Goal: Transaction & Acquisition: Book appointment/travel/reservation

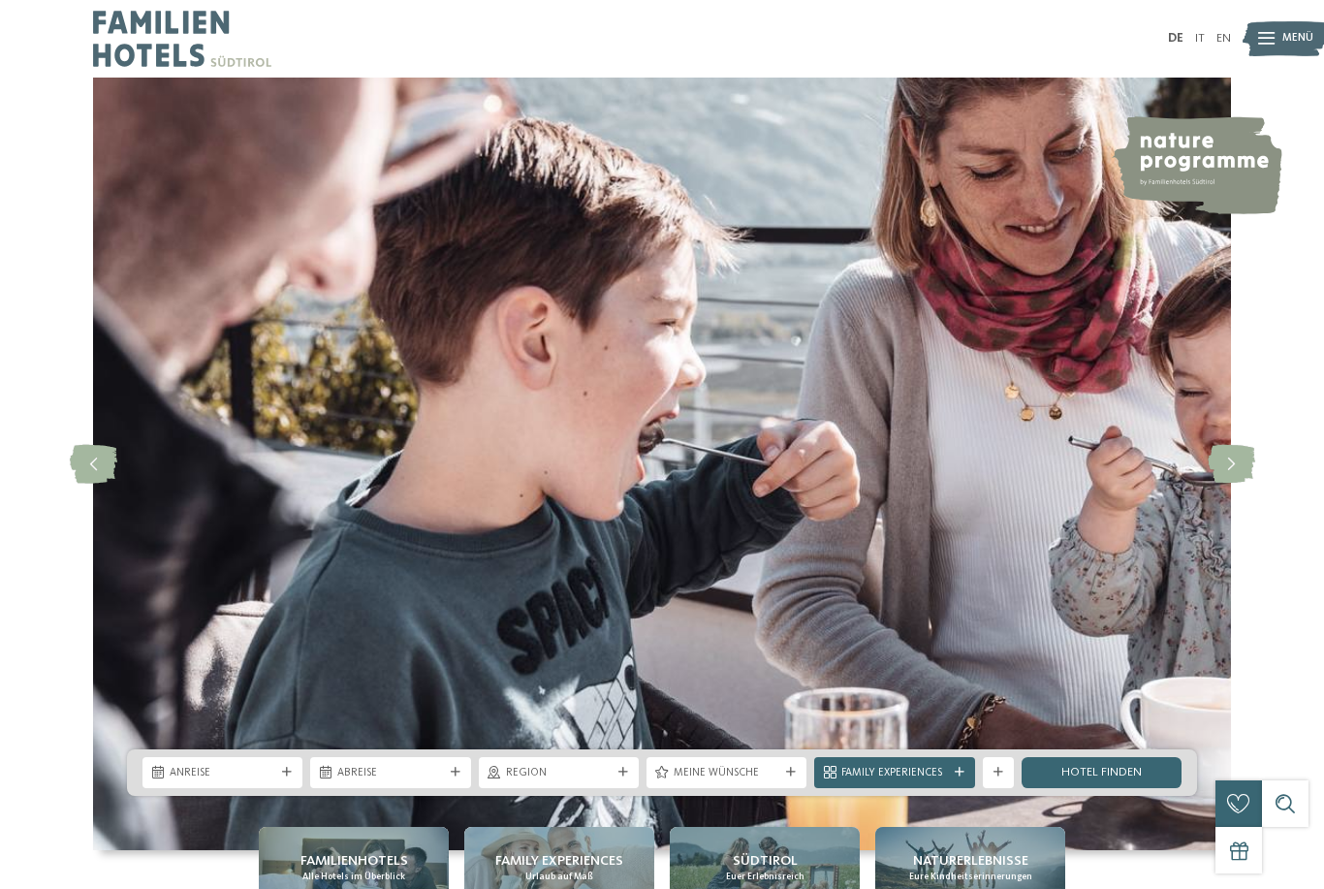
click at [262, 780] on div "Anreise" at bounding box center [222, 772] width 113 height 16
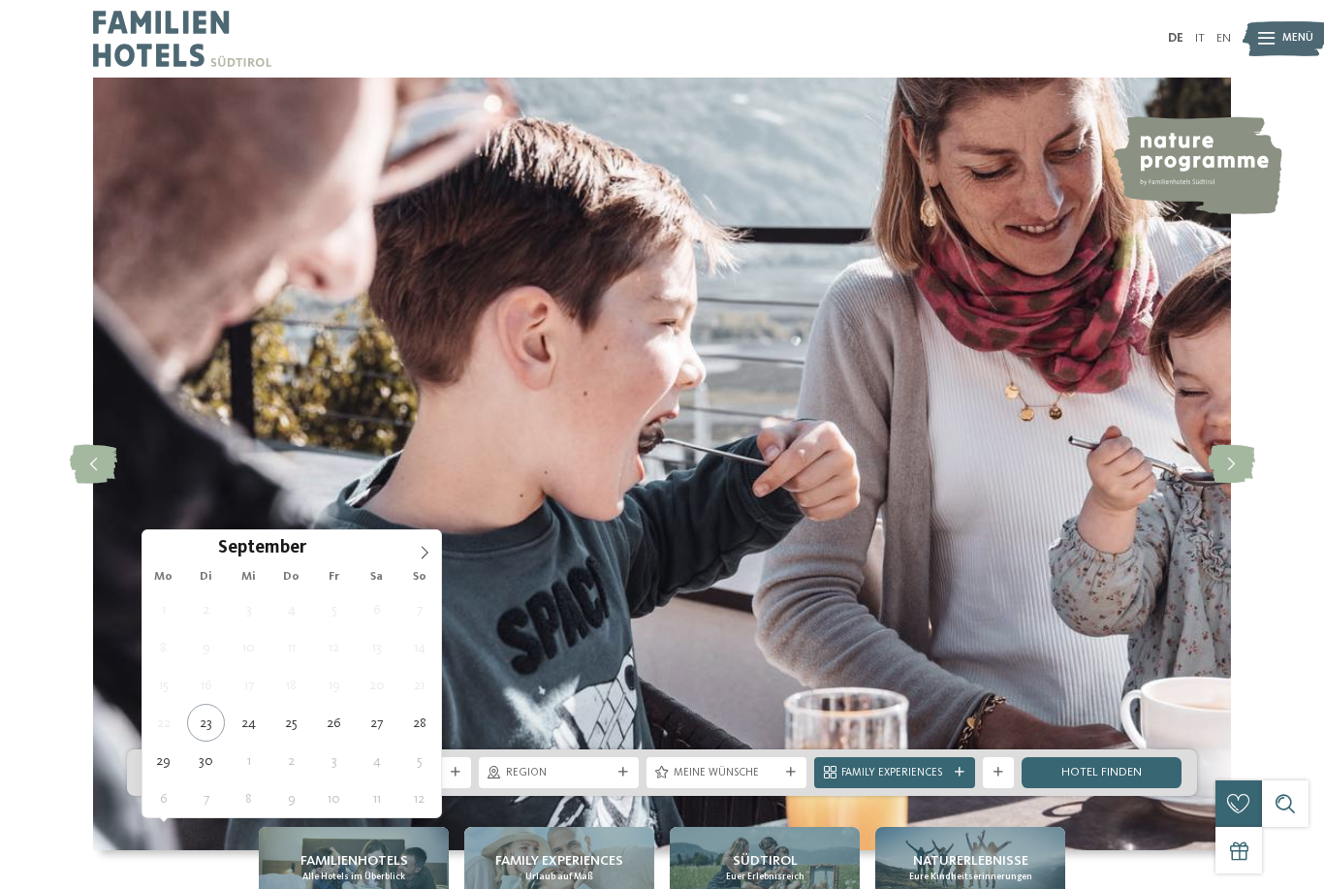
click at [431, 542] on span at bounding box center [424, 546] width 33 height 33
click at [421, 555] on icon at bounding box center [425, 553] width 14 height 14
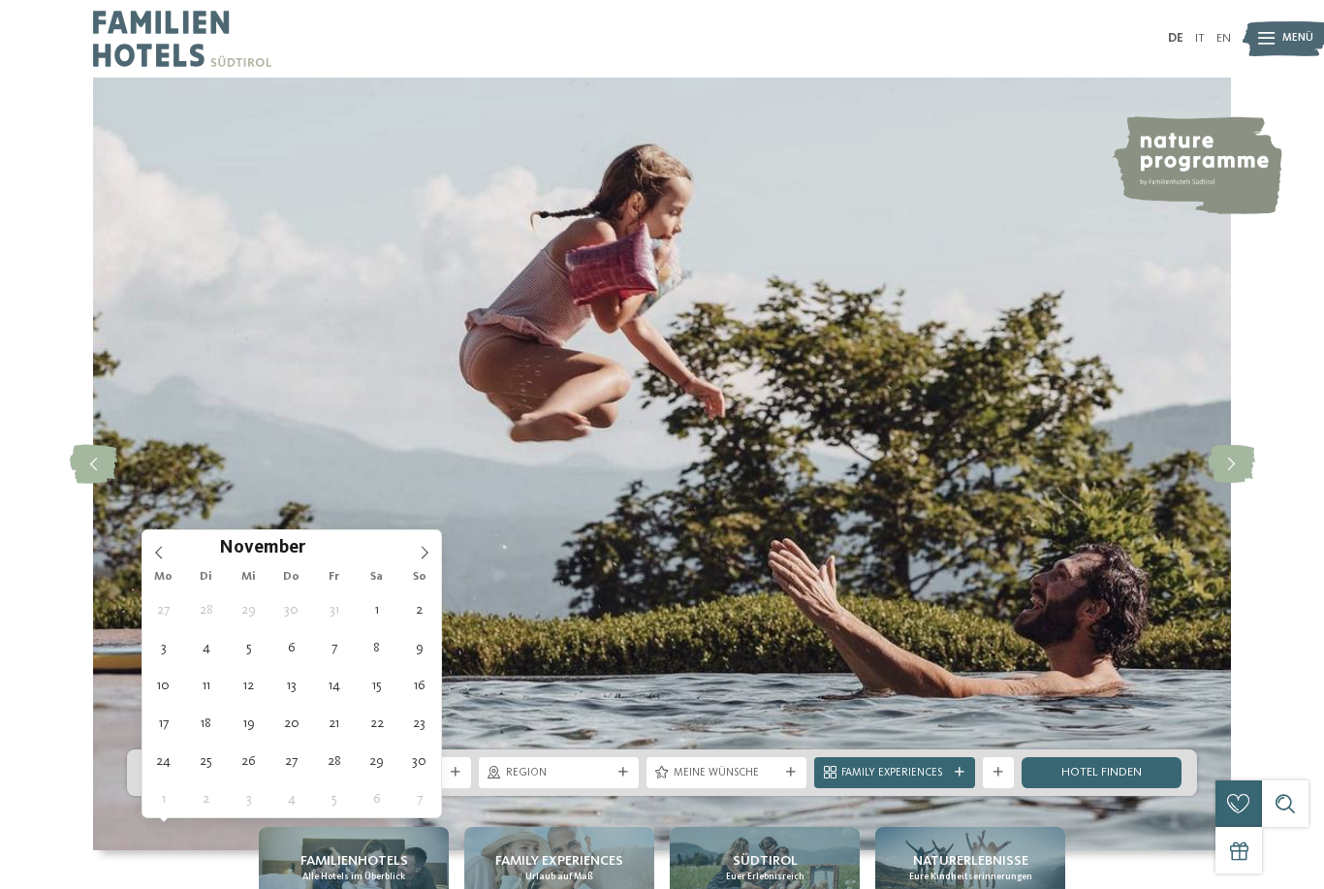
type div "01.11.2025"
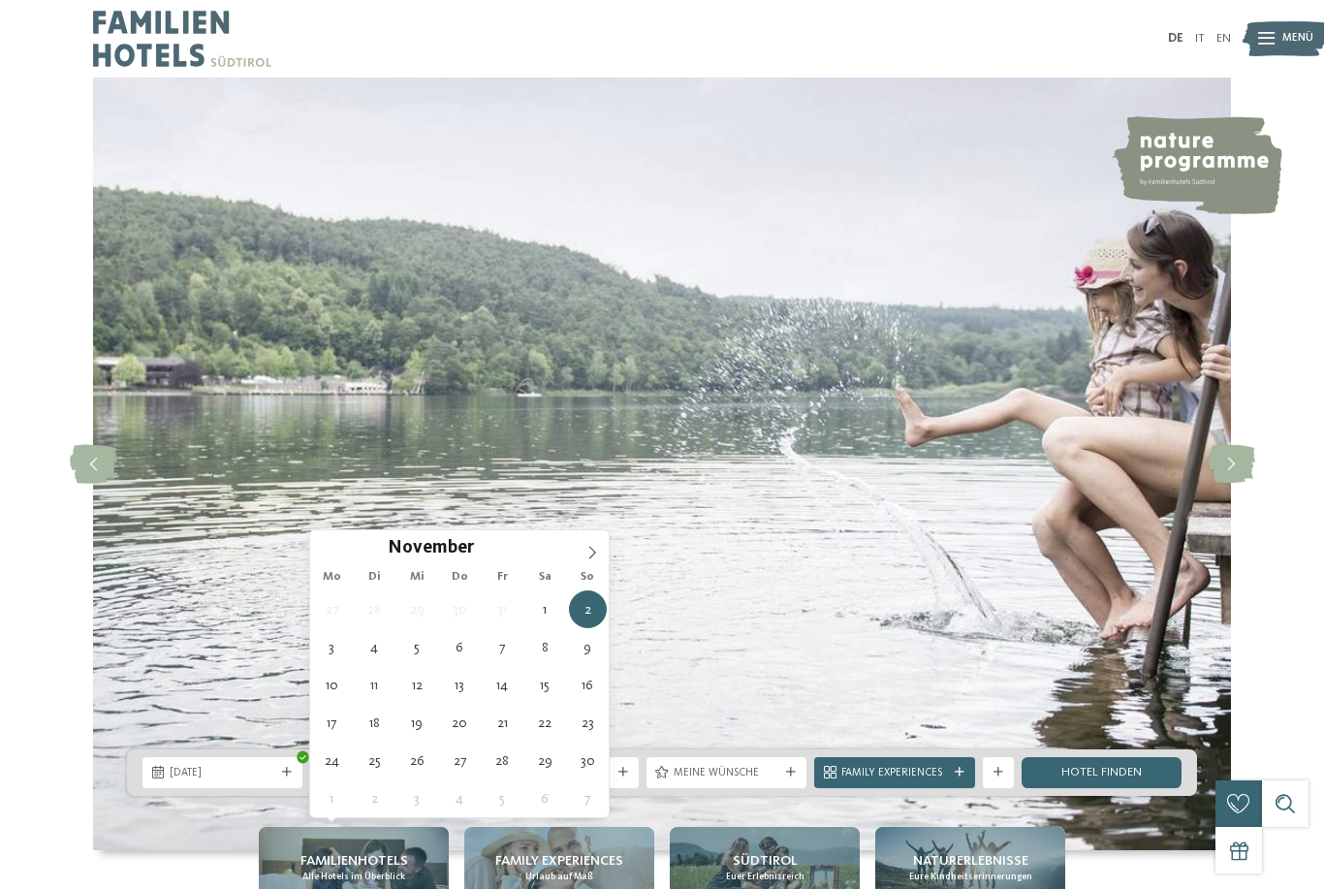
type div "08.11.2025"
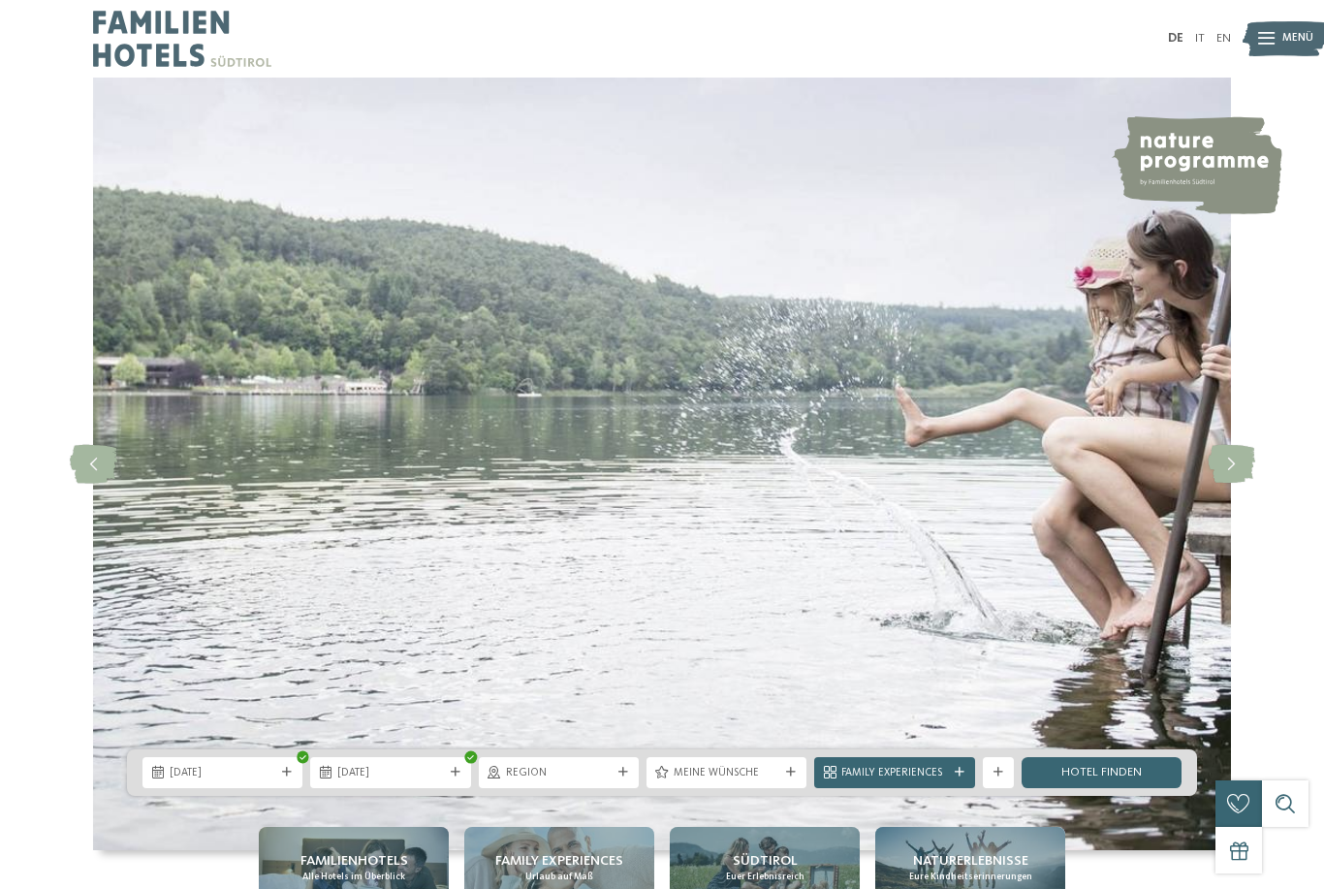
click at [629, 777] on div at bounding box center [623, 773] width 16 height 10
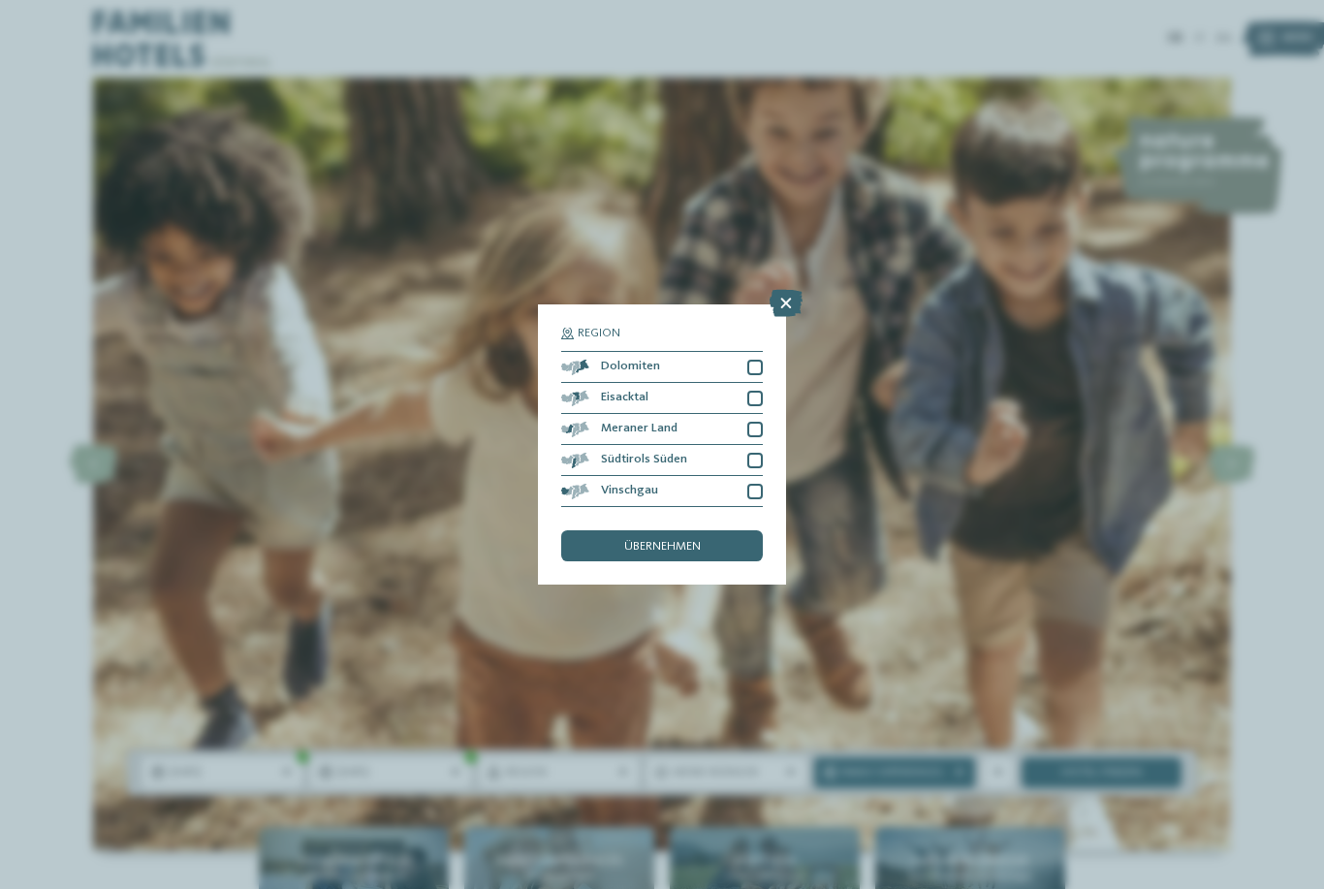
click at [761, 360] on div at bounding box center [755, 368] width 16 height 16
click at [761, 391] on div at bounding box center [755, 399] width 16 height 16
click at [757, 422] on div at bounding box center [755, 430] width 16 height 16
click at [754, 453] on div at bounding box center [755, 461] width 16 height 16
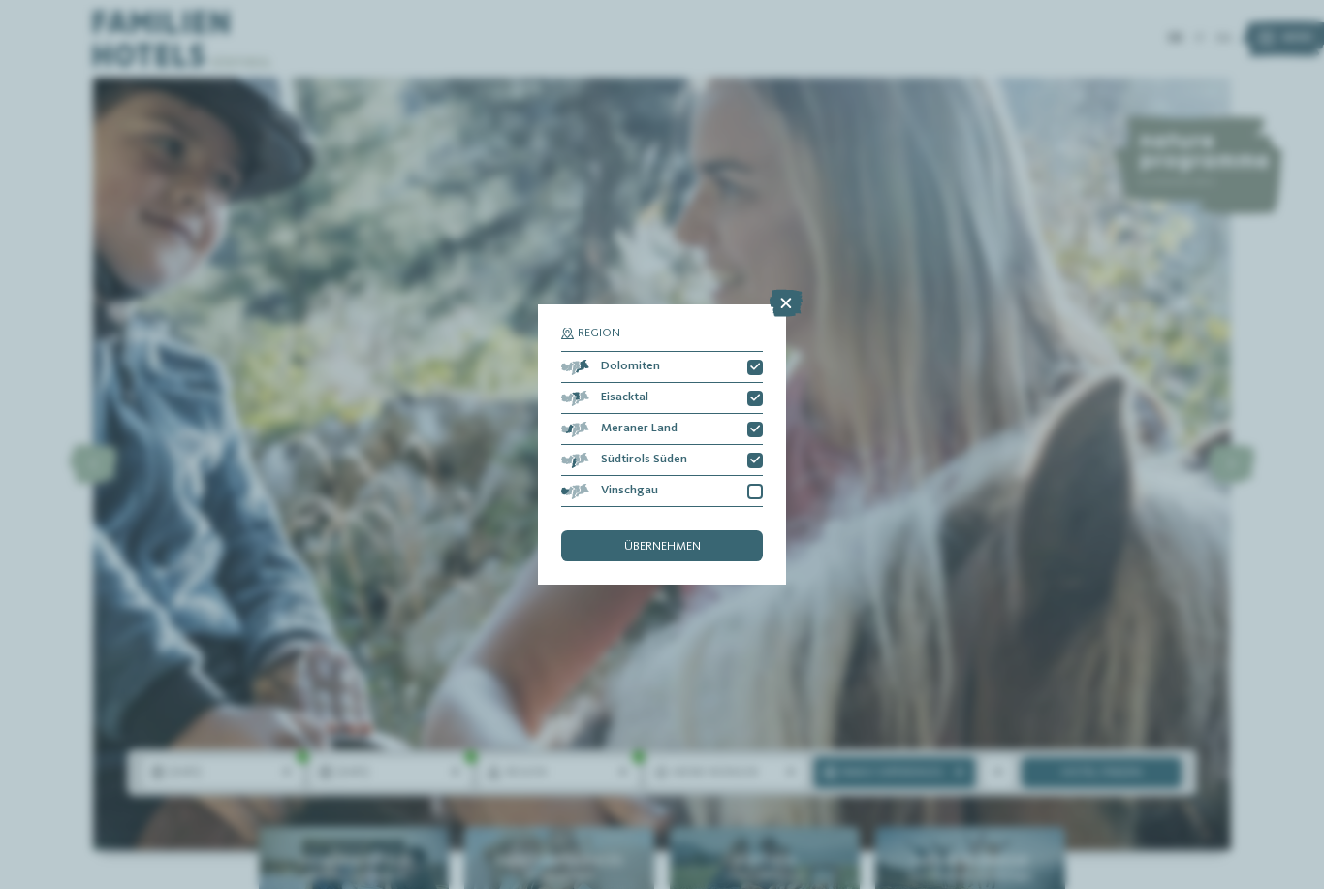
click at [759, 484] on div at bounding box center [755, 492] width 16 height 16
click at [719, 530] on div "übernehmen" at bounding box center [662, 545] width 202 height 31
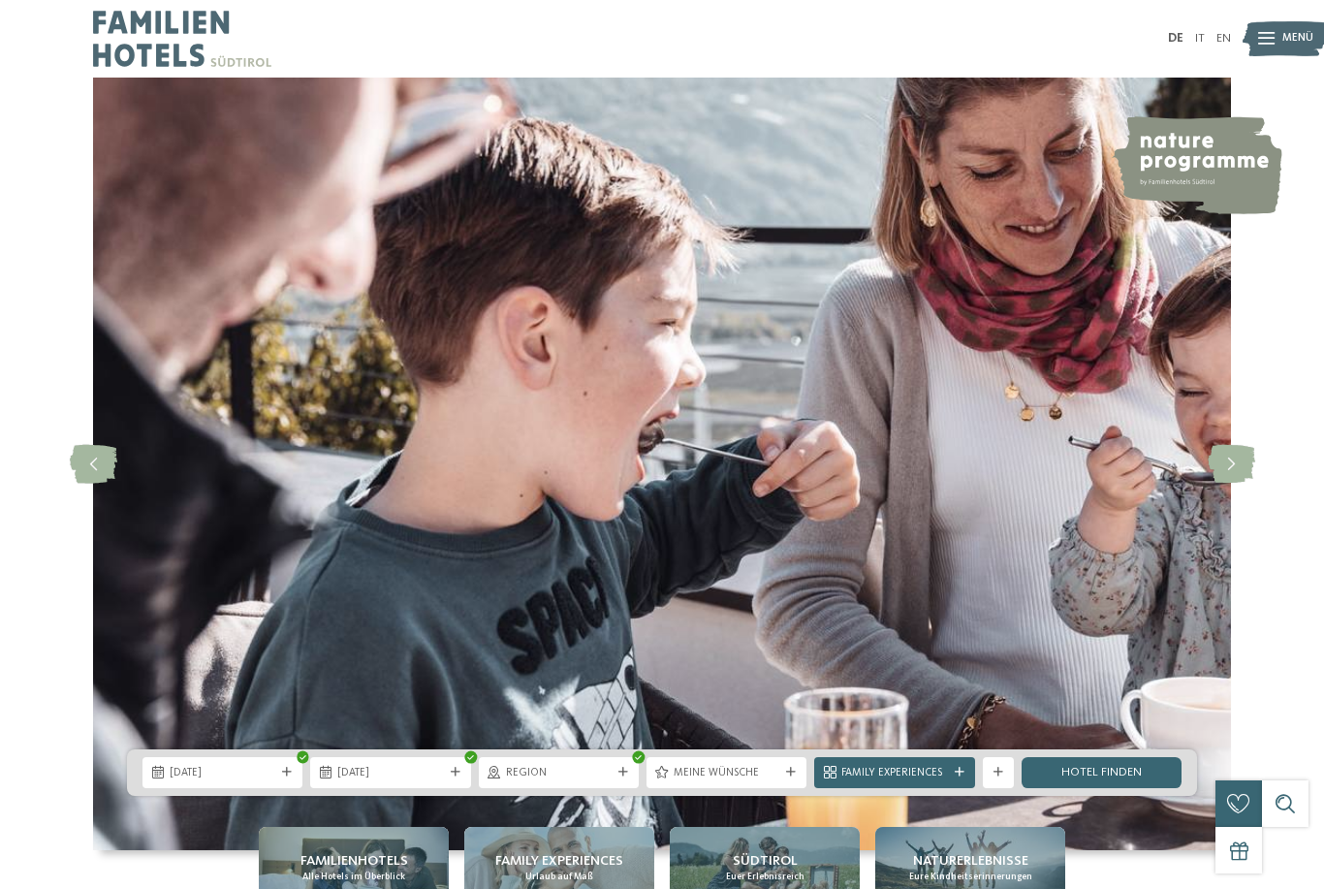
click at [803, 788] on div "Meine Wünsche" at bounding box center [726, 772] width 160 height 31
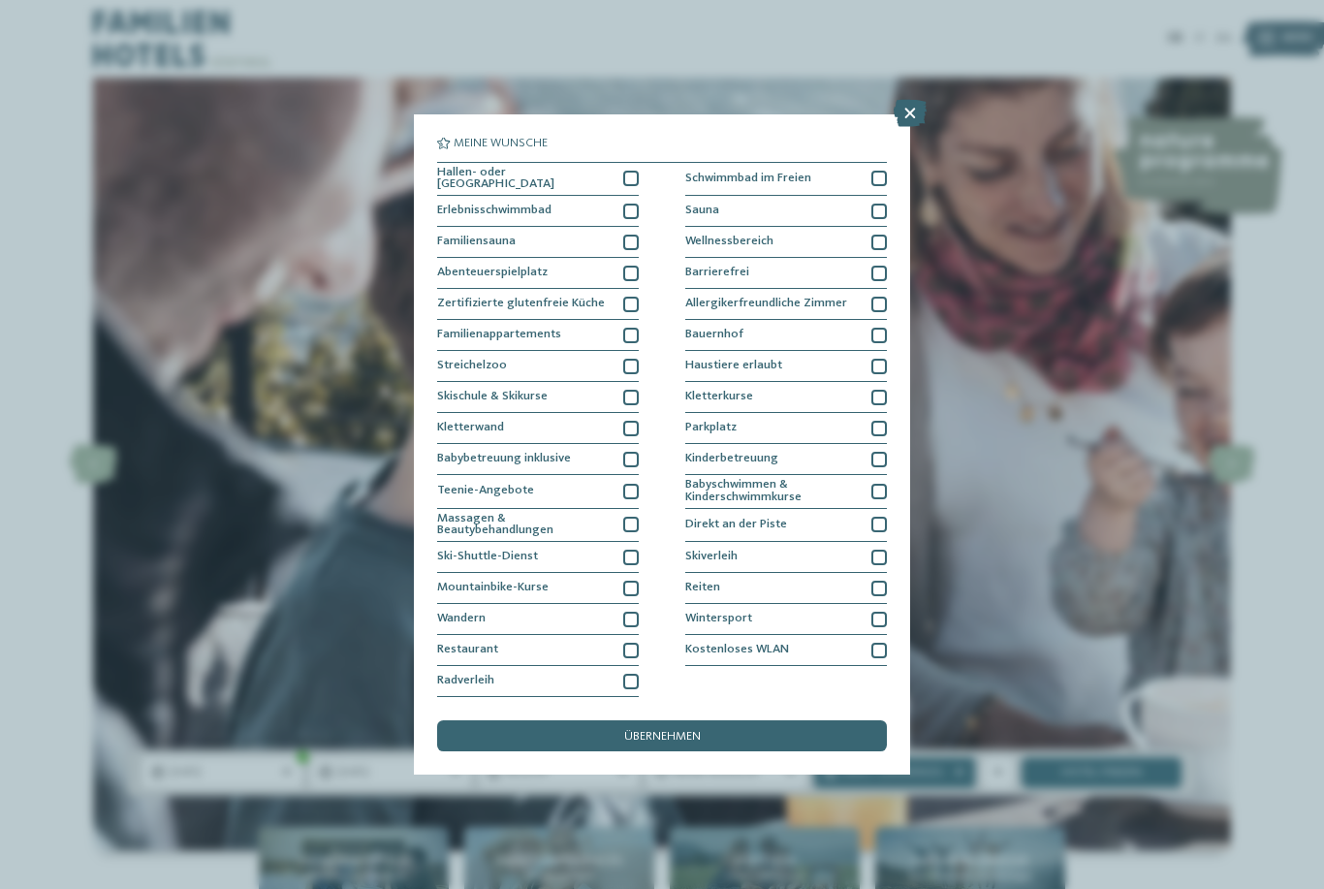
click at [629, 171] on div at bounding box center [631, 179] width 16 height 16
click at [638, 204] on div at bounding box center [631, 212] width 16 height 16
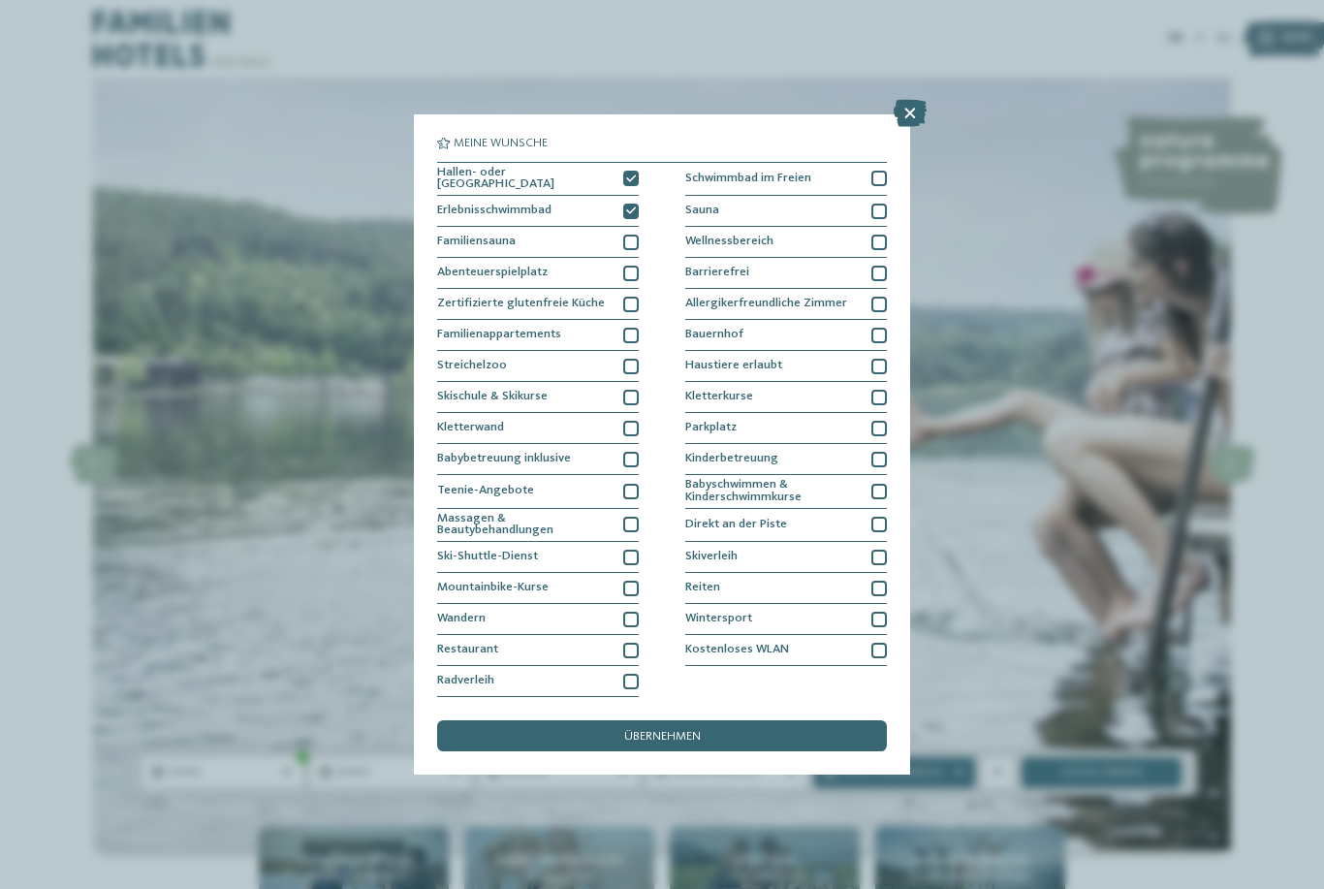
click at [881, 204] on div at bounding box center [879, 212] width 16 height 16
click at [884, 235] on div at bounding box center [879, 243] width 16 height 16
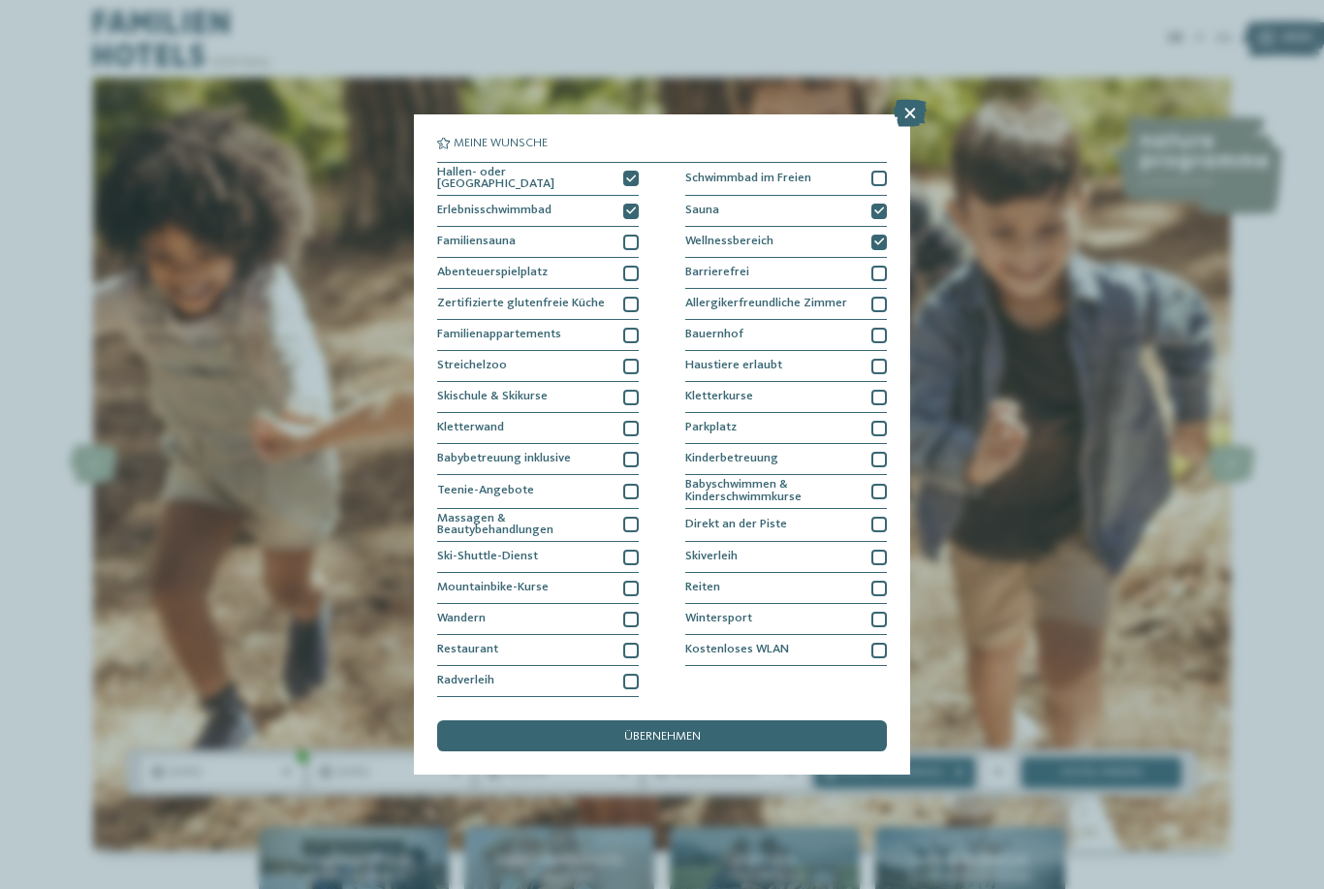
click at [872, 452] on div at bounding box center [879, 460] width 16 height 16
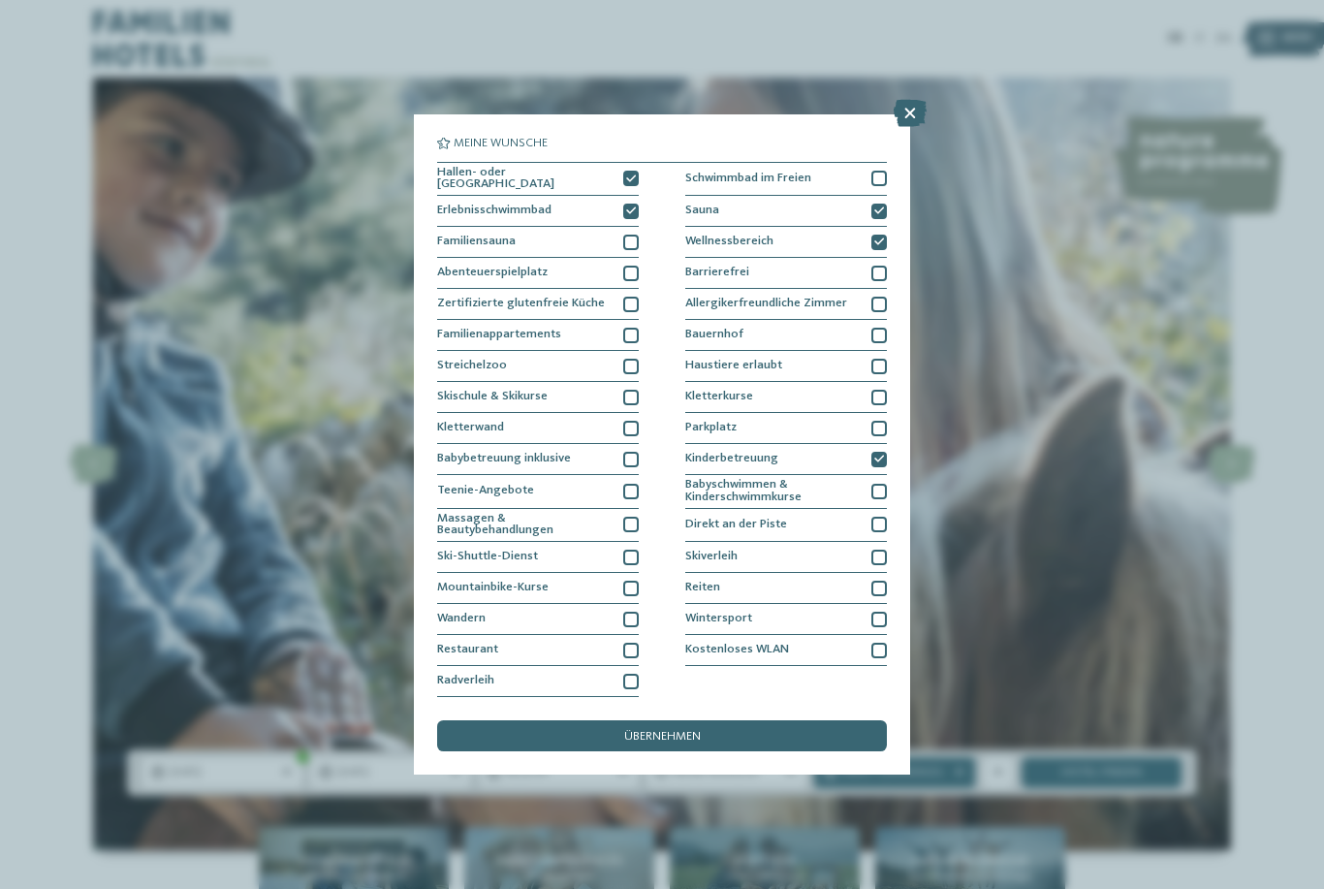
click at [690, 731] on span "übernehmen" at bounding box center [662, 737] width 77 height 13
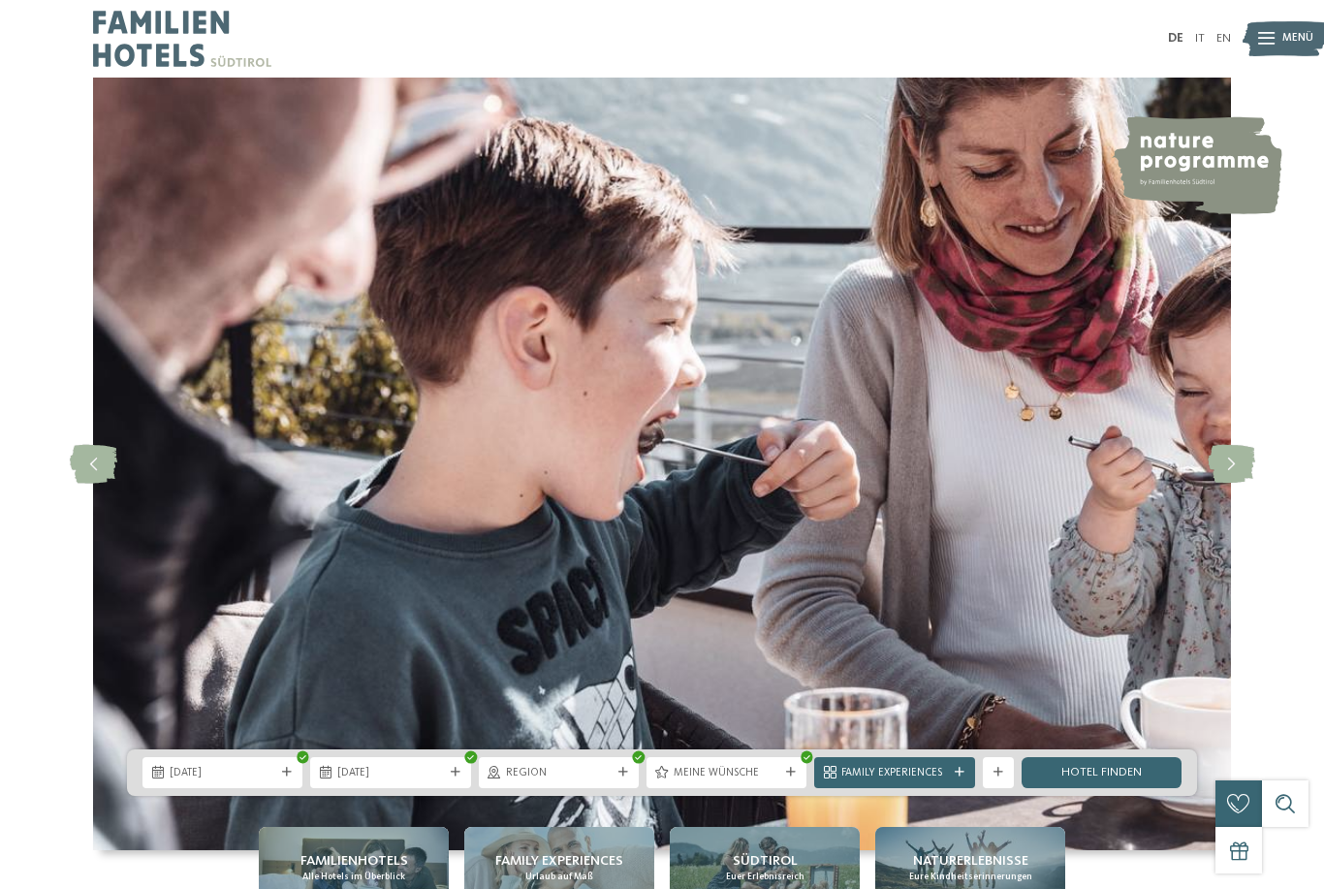
click at [1092, 788] on link "Hotel finden" at bounding box center [1101, 772] width 160 height 31
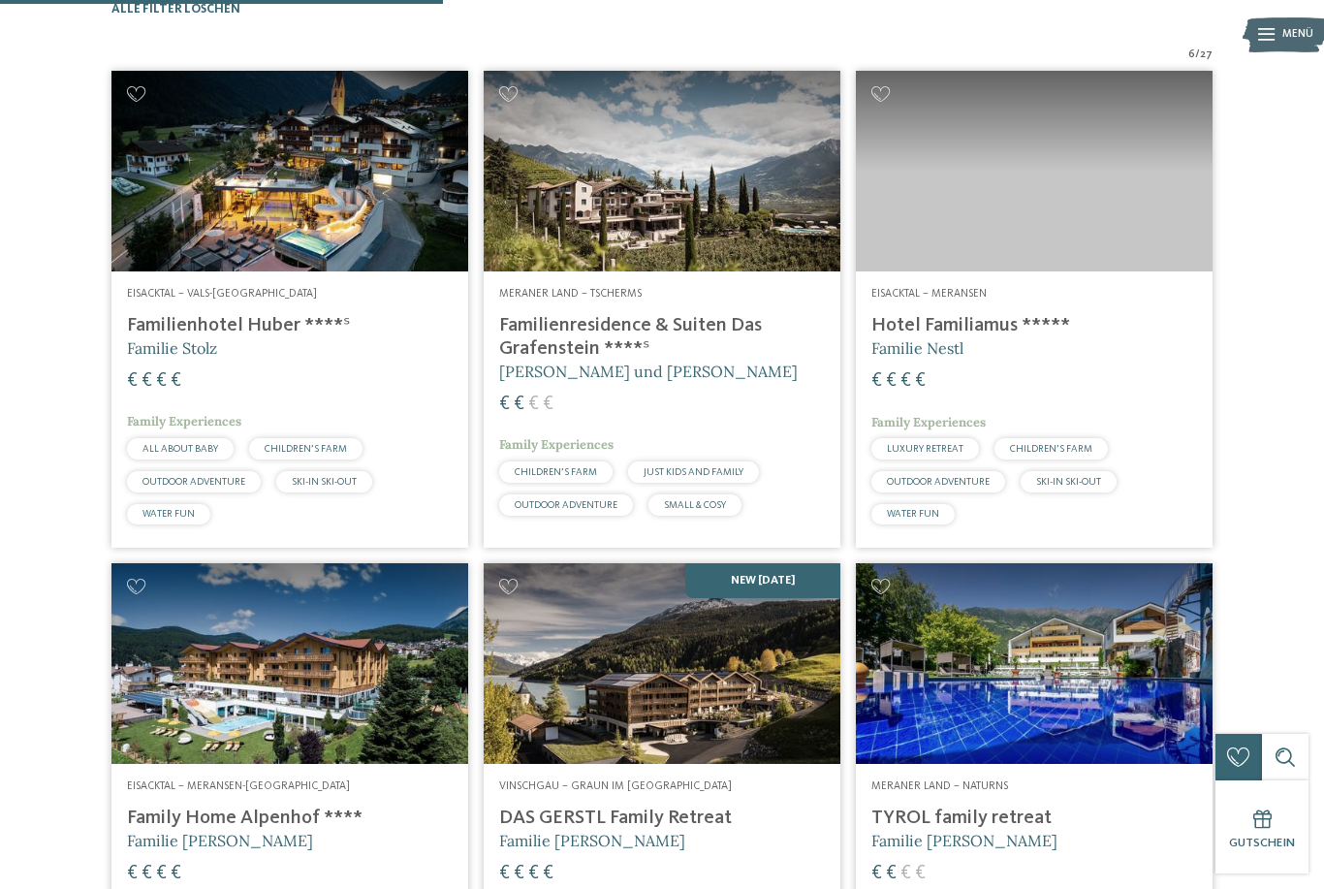
scroll to position [523, 0]
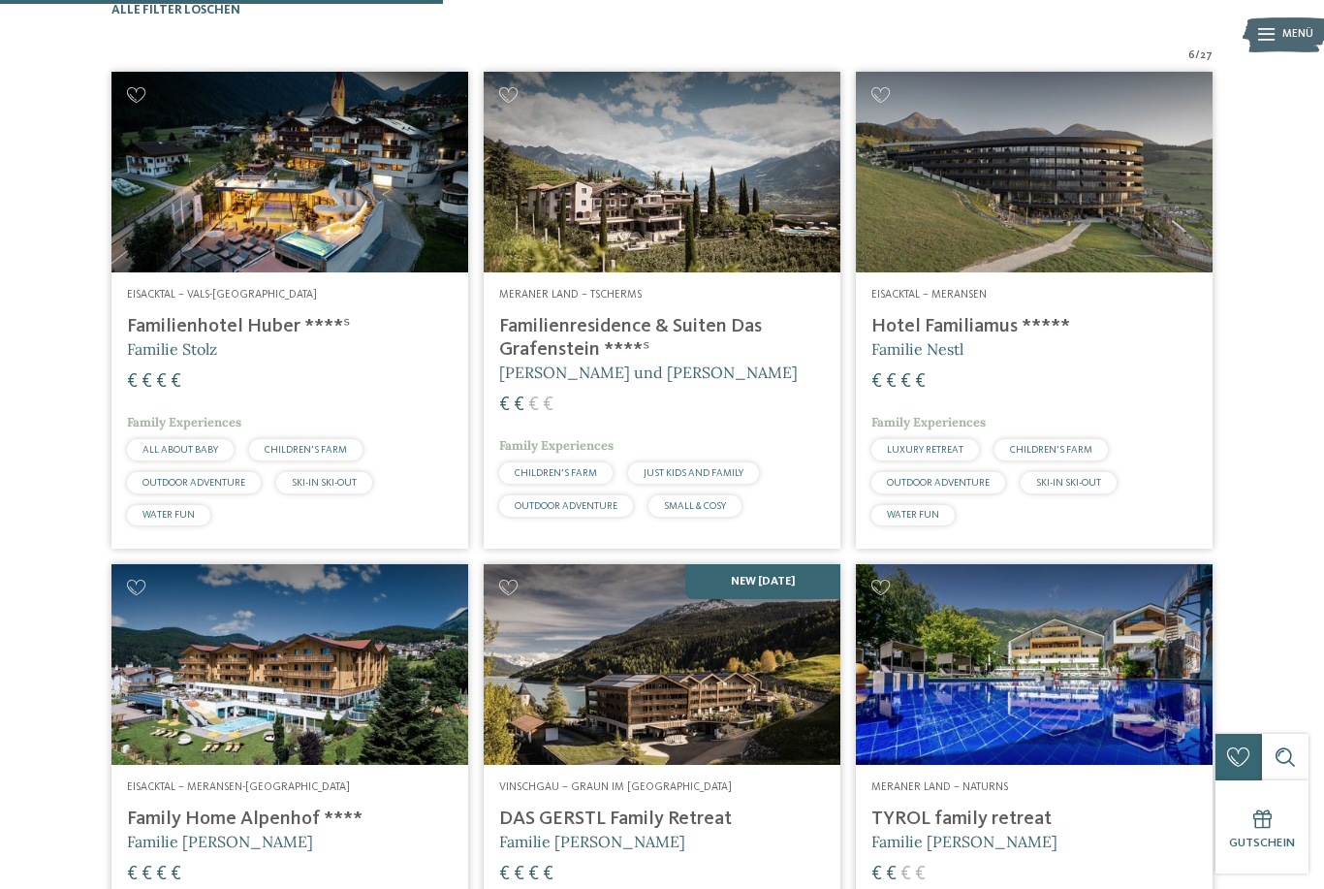
click at [979, 338] on h4 "Hotel Familiamus *****" at bounding box center [1034, 326] width 326 height 23
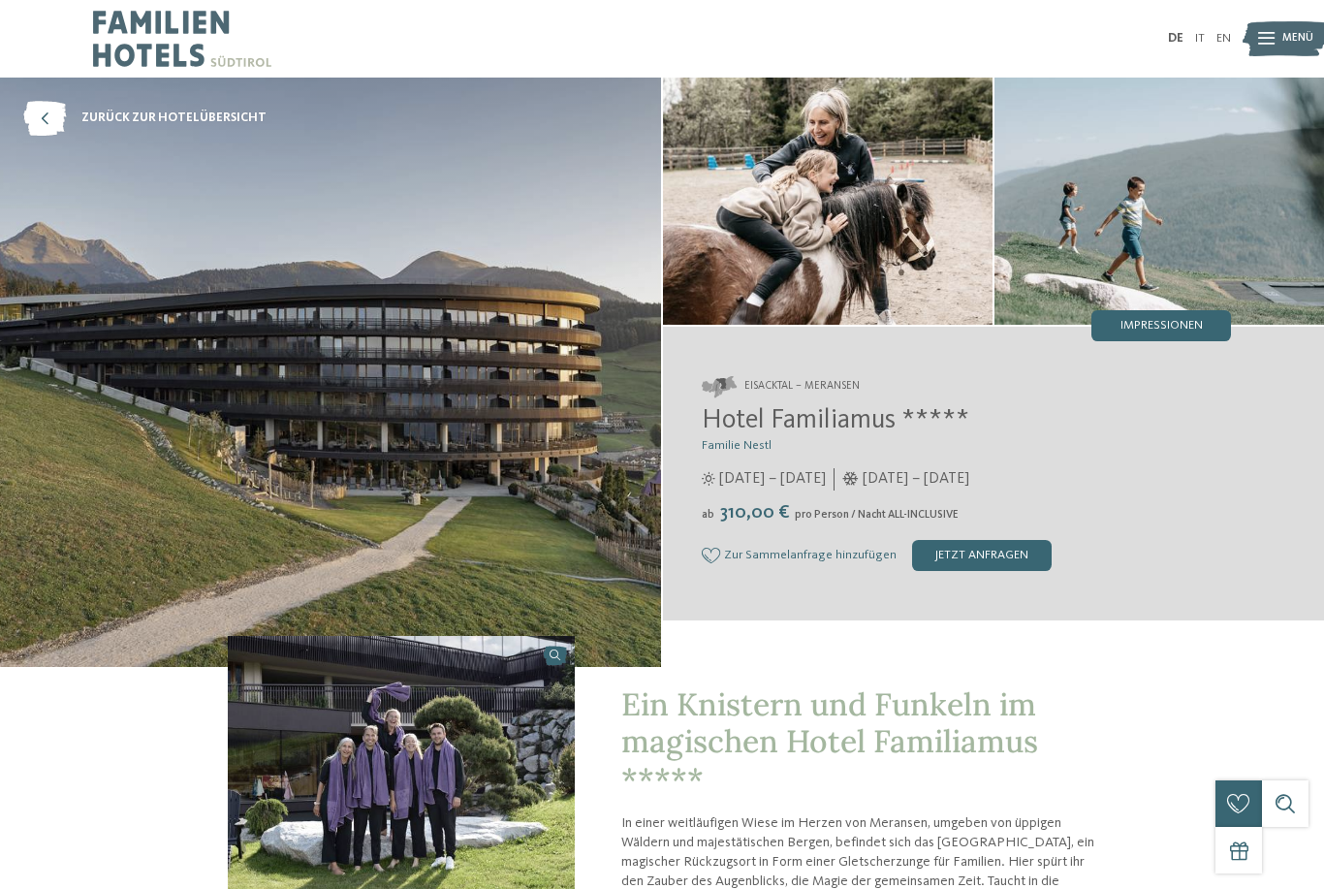
click at [1279, 26] on img at bounding box center [1284, 38] width 85 height 43
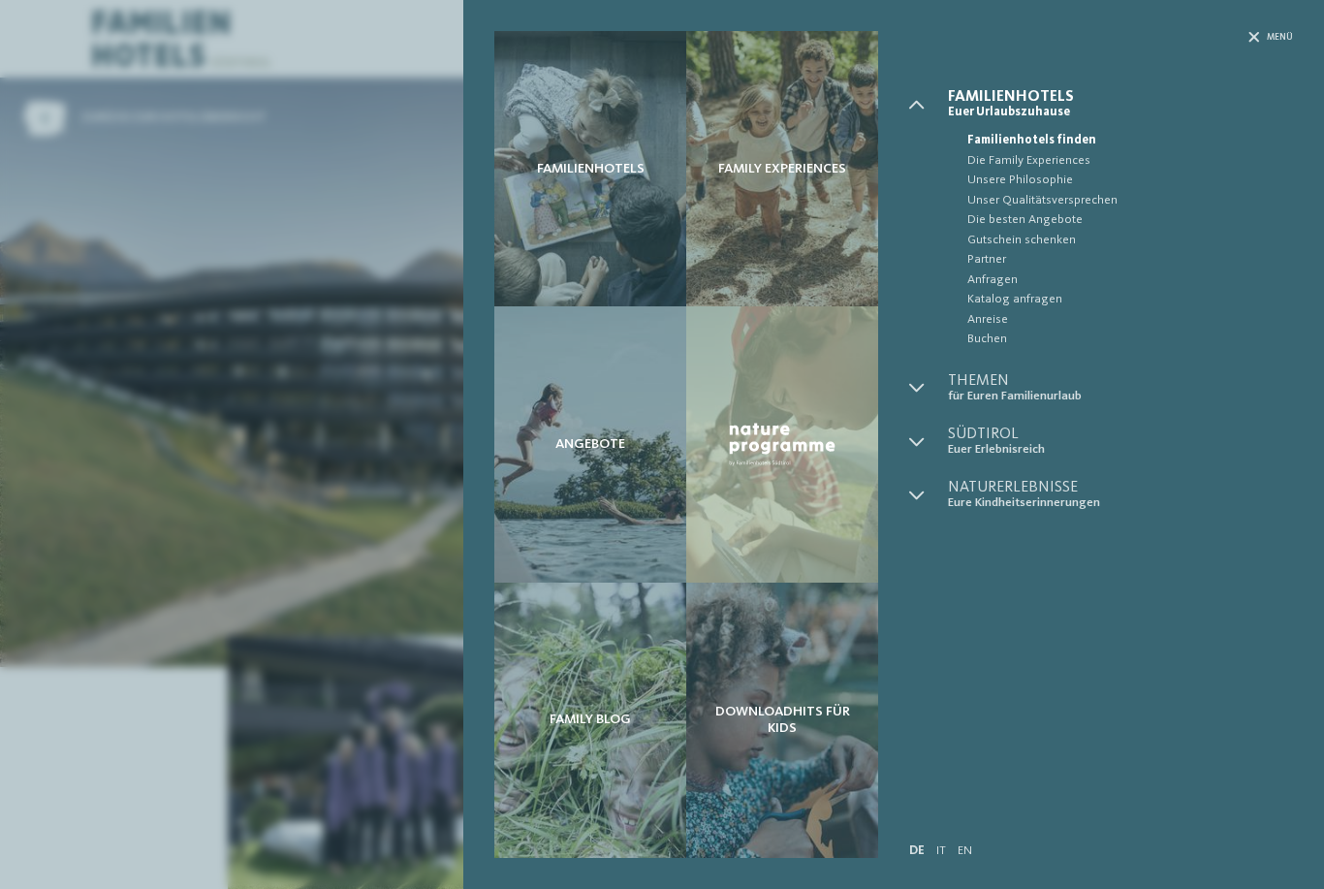
click at [1275, 38] on div "Familienhotels Family Experiences Angebote" at bounding box center [662, 444] width 1324 height 889
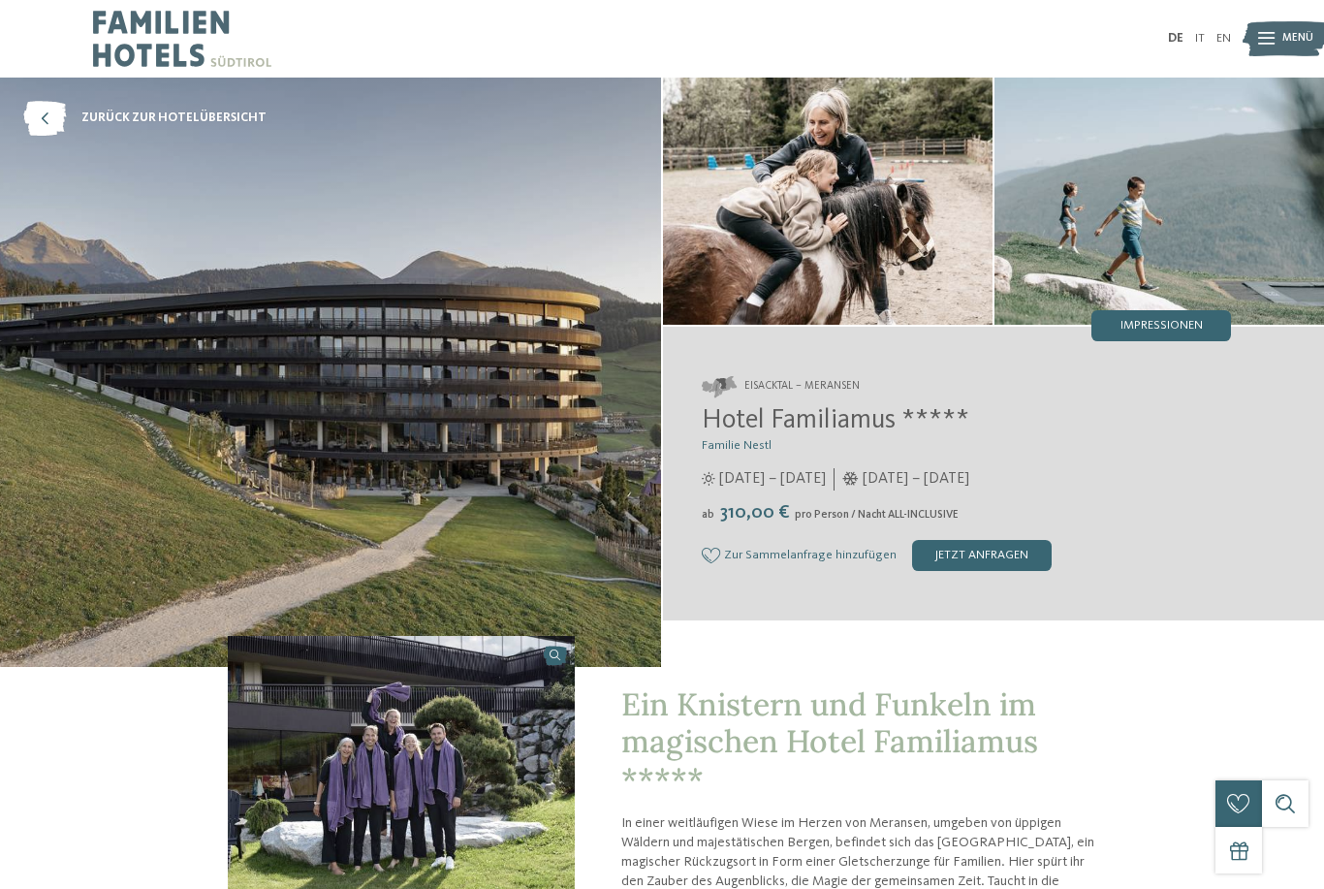
click at [1277, 42] on img at bounding box center [1284, 38] width 85 height 43
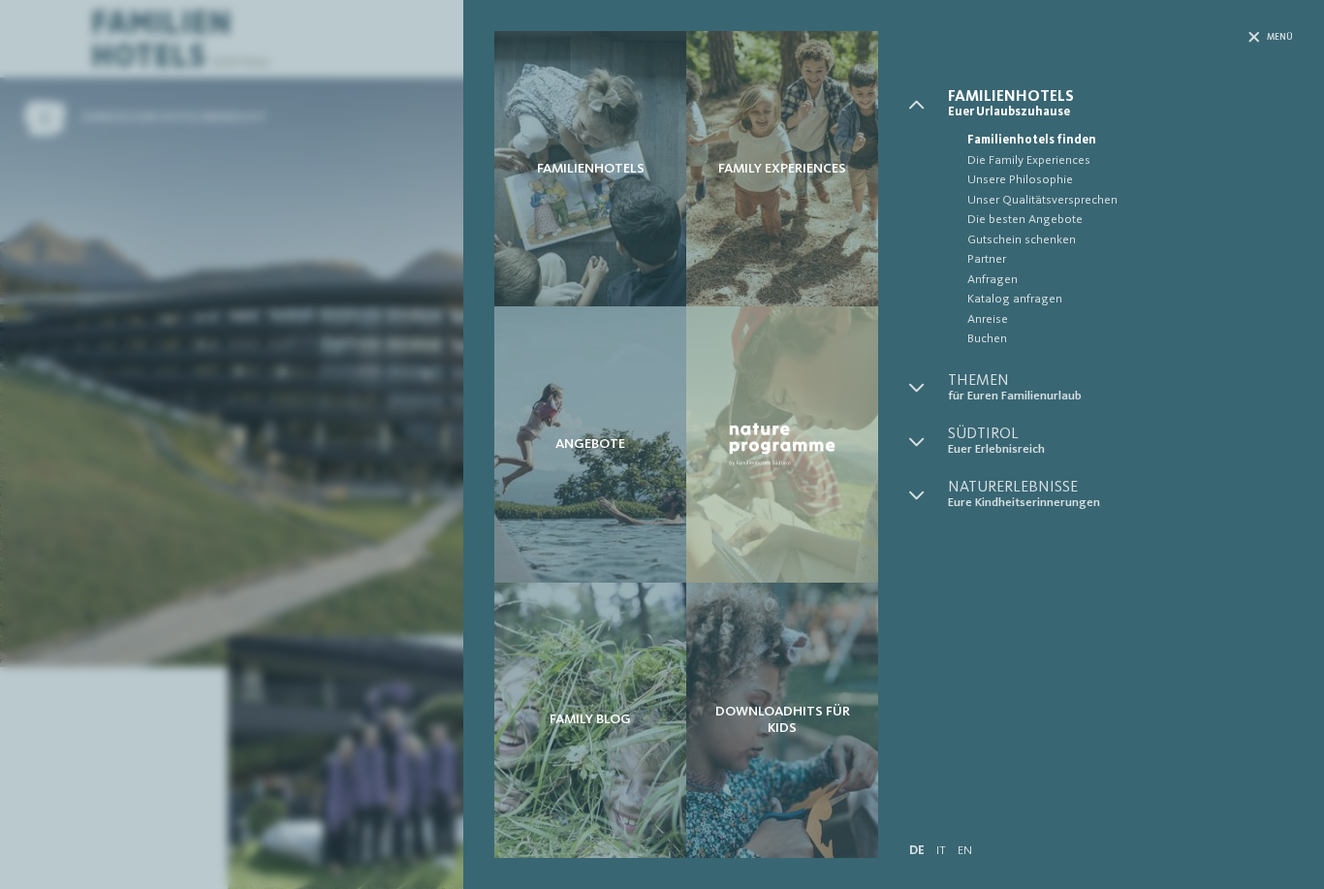
click at [1274, 30] on div "Familienhotels Family Experiences Angebote" at bounding box center [662, 444] width 1324 height 889
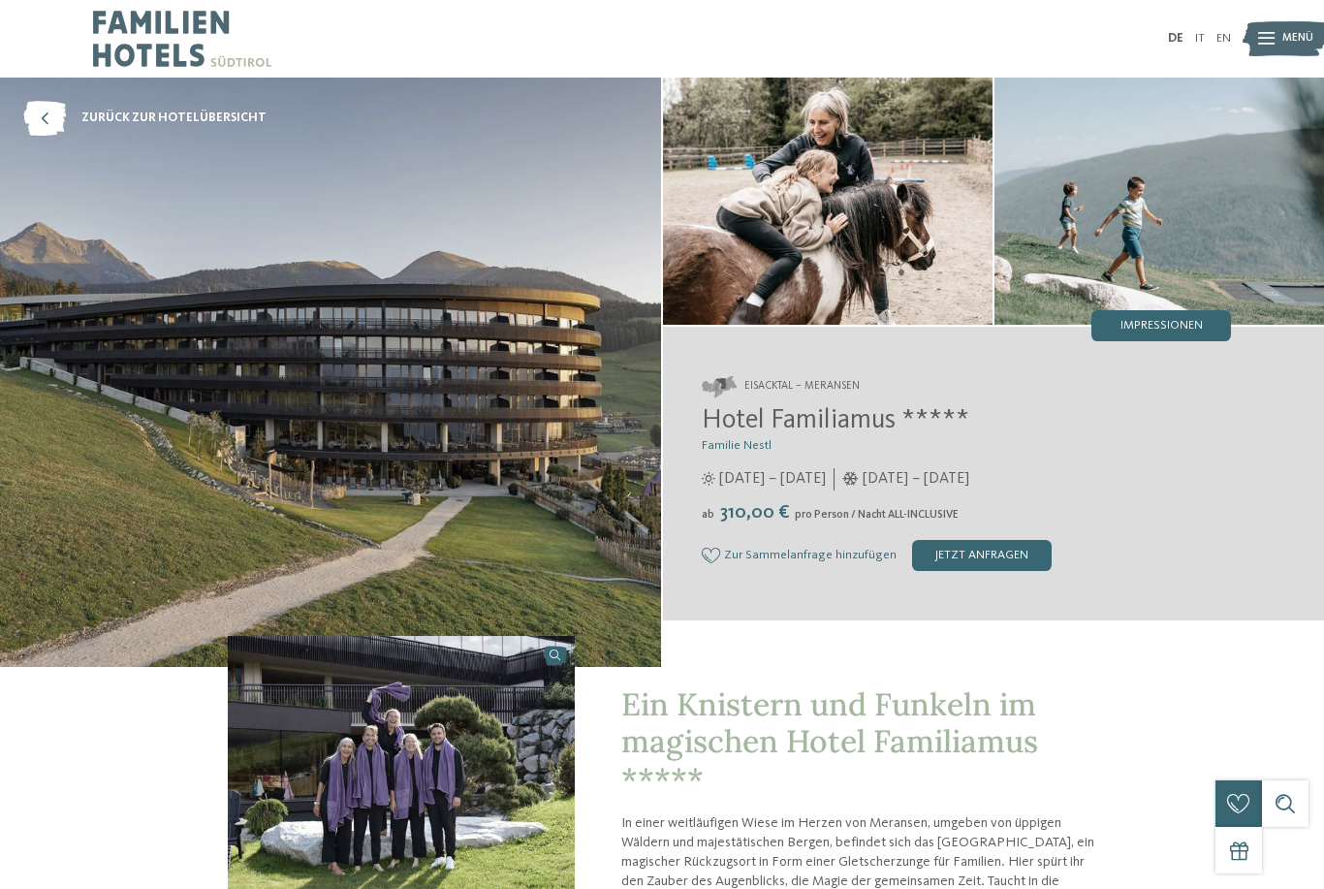
click at [1275, 44] on img at bounding box center [1284, 38] width 85 height 43
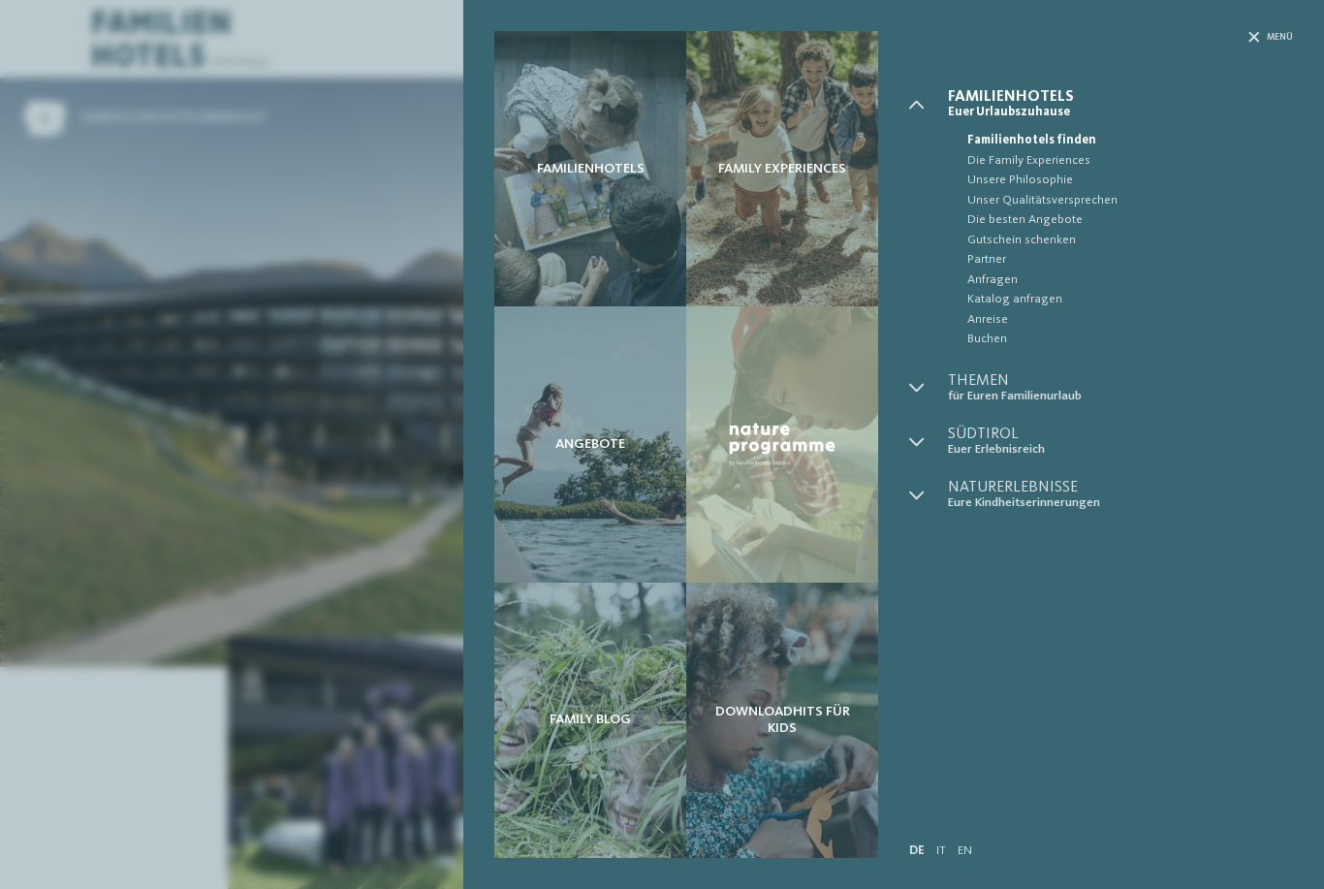
click at [1000, 335] on span "Buchen" at bounding box center [1130, 339] width 326 height 19
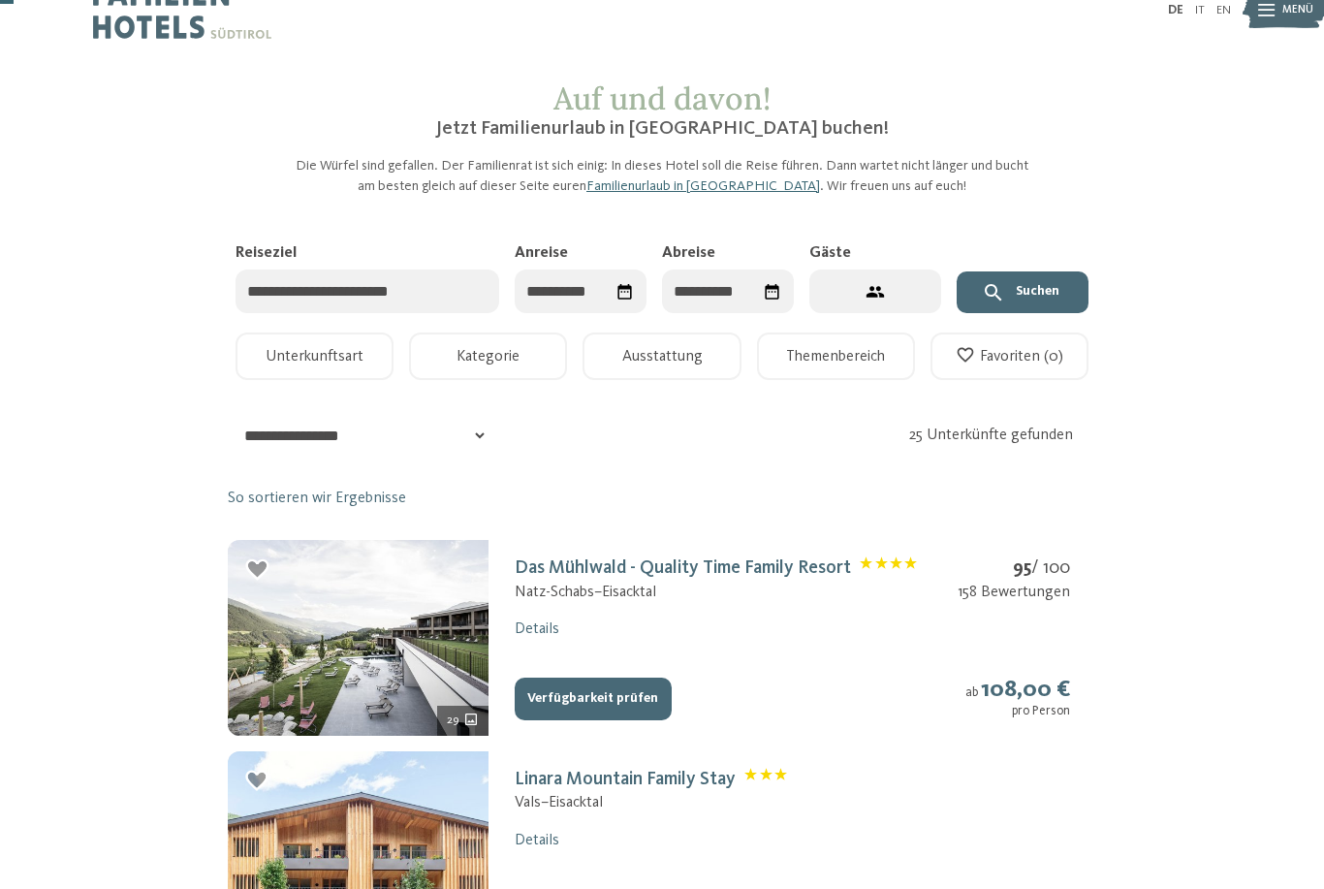
scroll to position [29, 0]
click at [622, 289] on icon "Datum auswählen" at bounding box center [625, 291] width 14 height 16
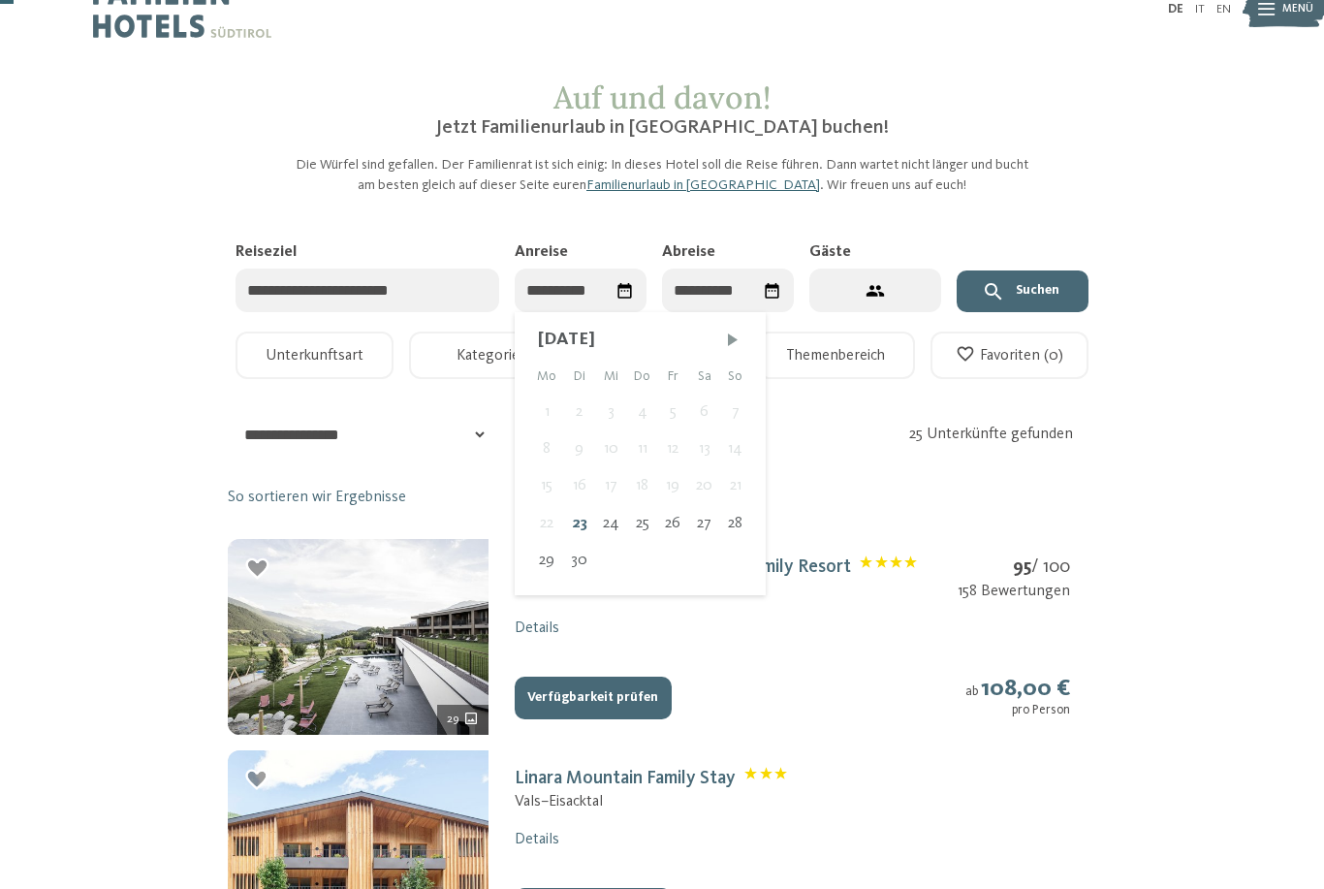
click at [745, 331] on div "[DATE]" at bounding box center [640, 340] width 220 height 25
click at [738, 336] on span "Nächster Monat" at bounding box center [732, 339] width 19 height 19
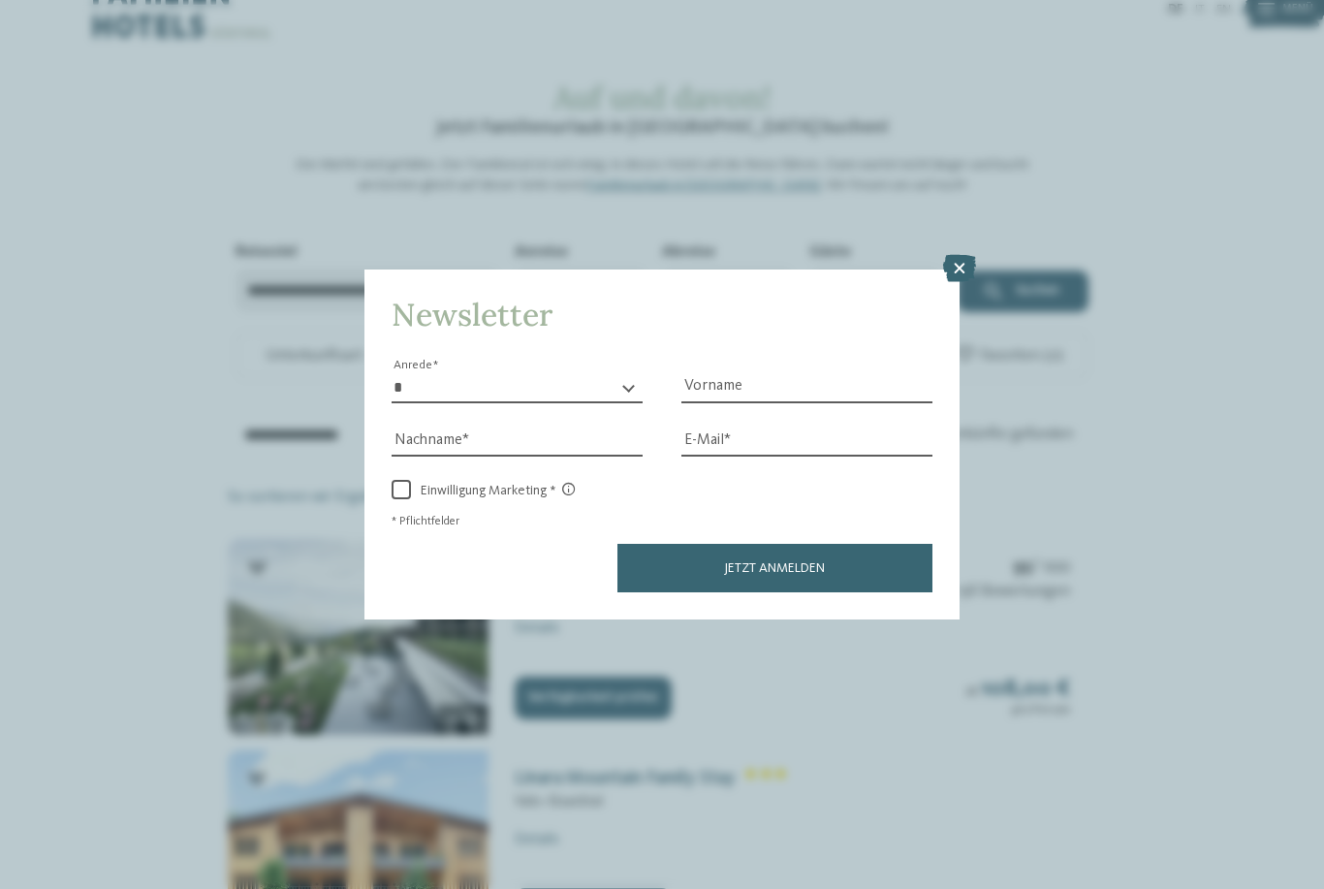
click at [954, 255] on icon at bounding box center [959, 268] width 33 height 27
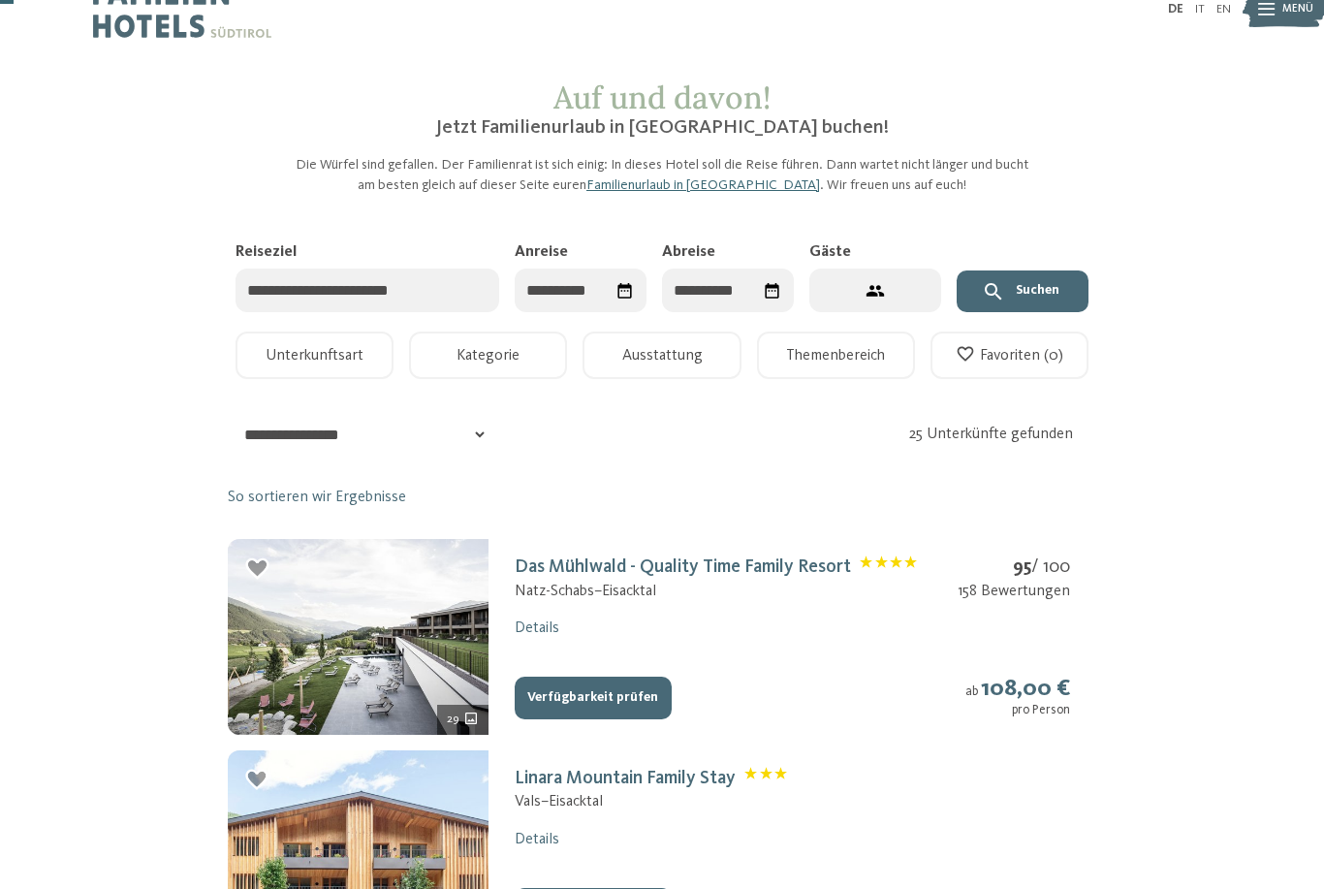
click at [628, 282] on icon "Datum auswählen" at bounding box center [624, 291] width 18 height 18
click at [735, 341] on span "Nächster Monat" at bounding box center [732, 339] width 19 height 19
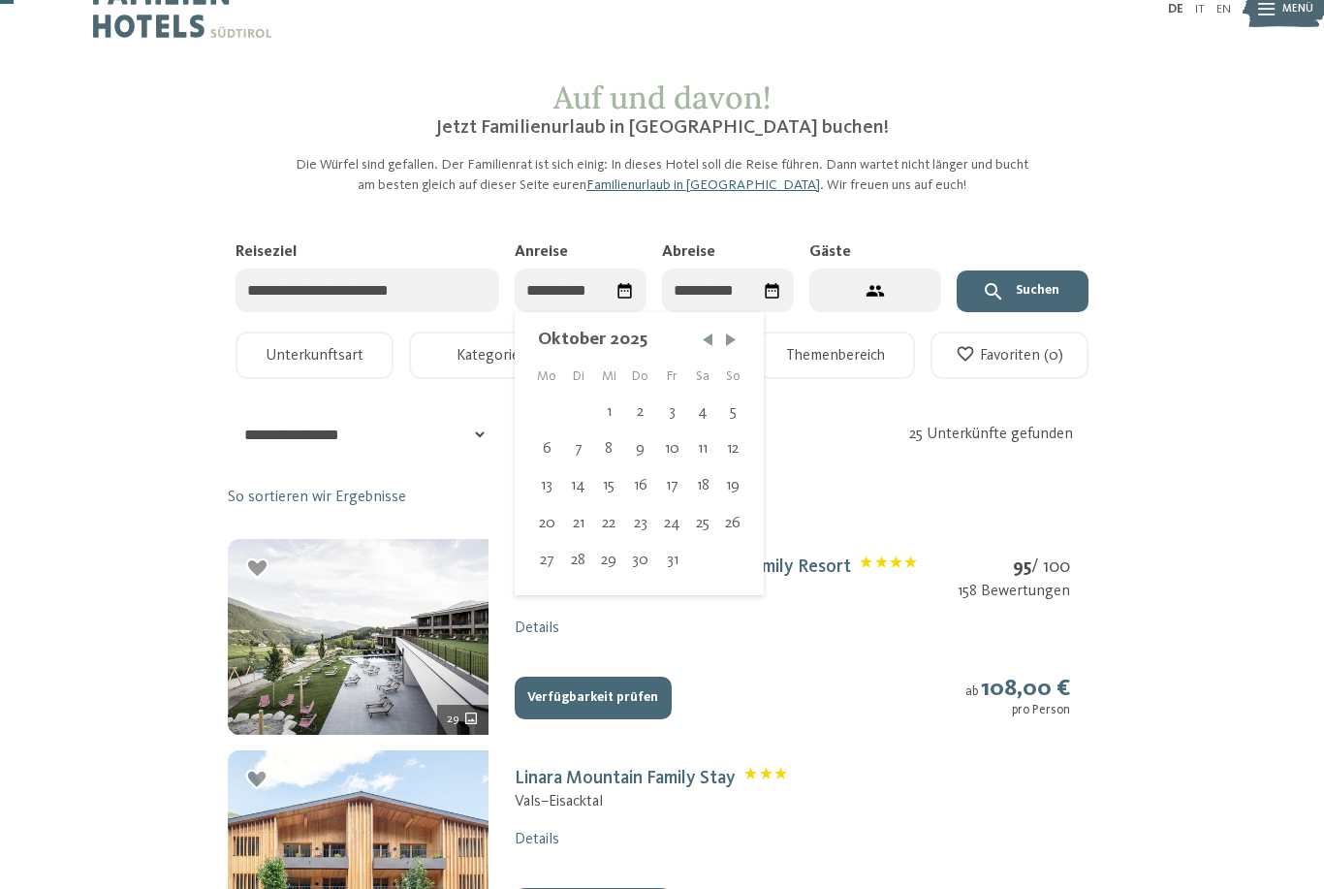
click at [730, 335] on span "Nächster Monat" at bounding box center [730, 339] width 19 height 19
click at [721, 333] on span "Nächster Monat" at bounding box center [730, 339] width 19 height 19
click at [716, 346] on span "Vorheriger Monat" at bounding box center [709, 339] width 19 height 19
click at [708, 404] on div "1" at bounding box center [700, 411] width 31 height 37
type input "**********"
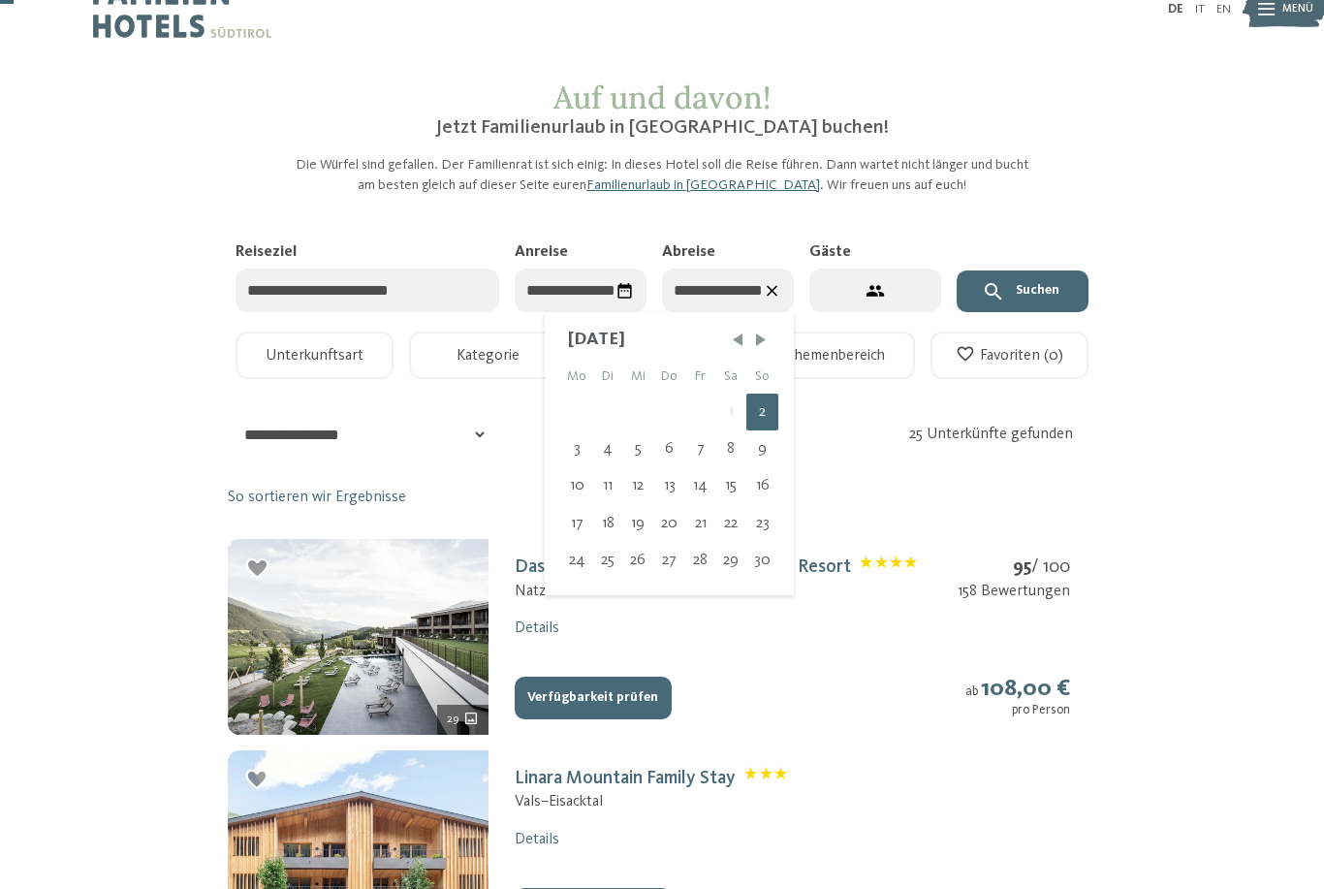
click at [732, 443] on div "8" at bounding box center [730, 448] width 31 height 37
type input "**********"
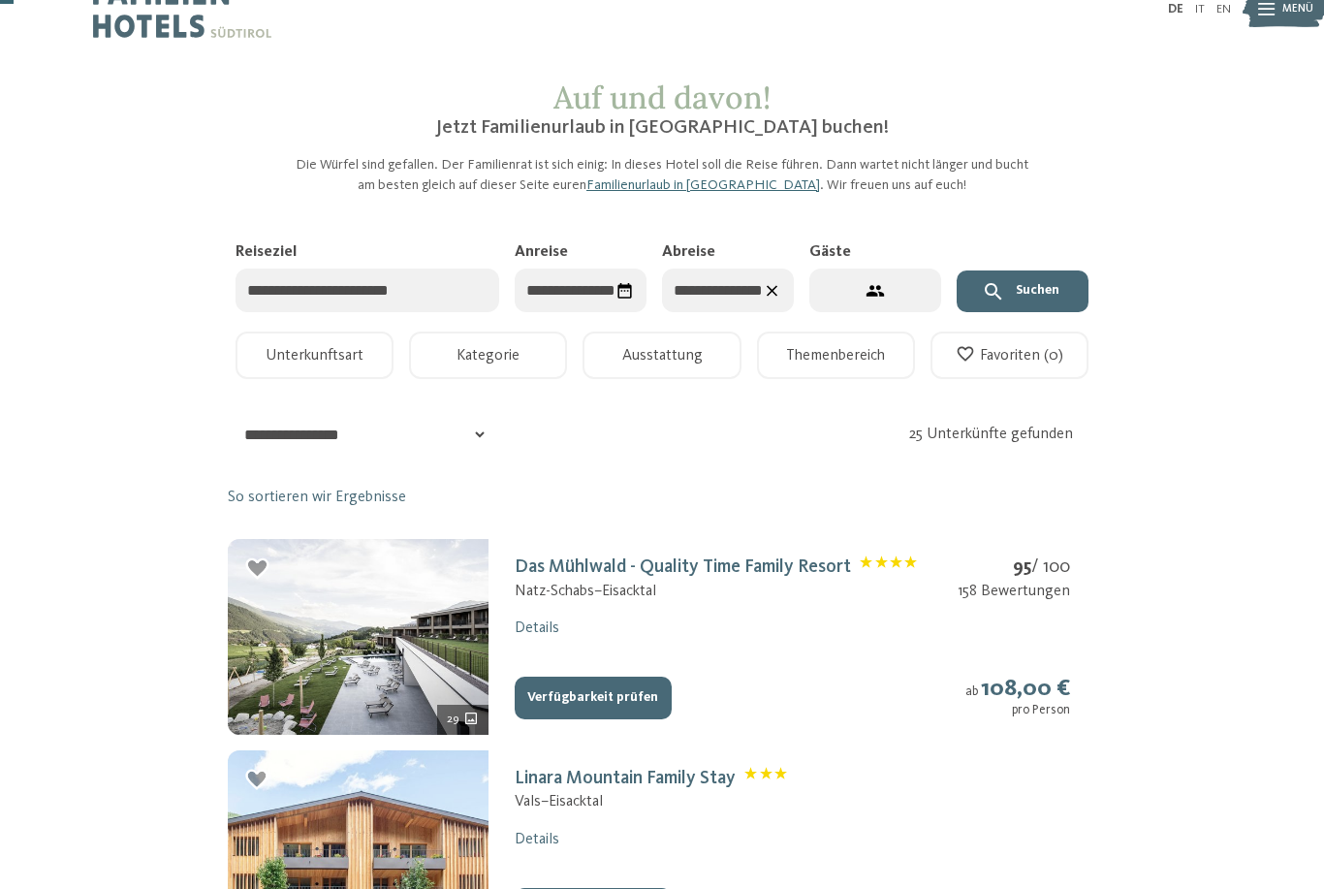
click at [877, 302] on button "2 Gäste – 1 Zimmer" at bounding box center [875, 290] width 132 height 44
select select "*"
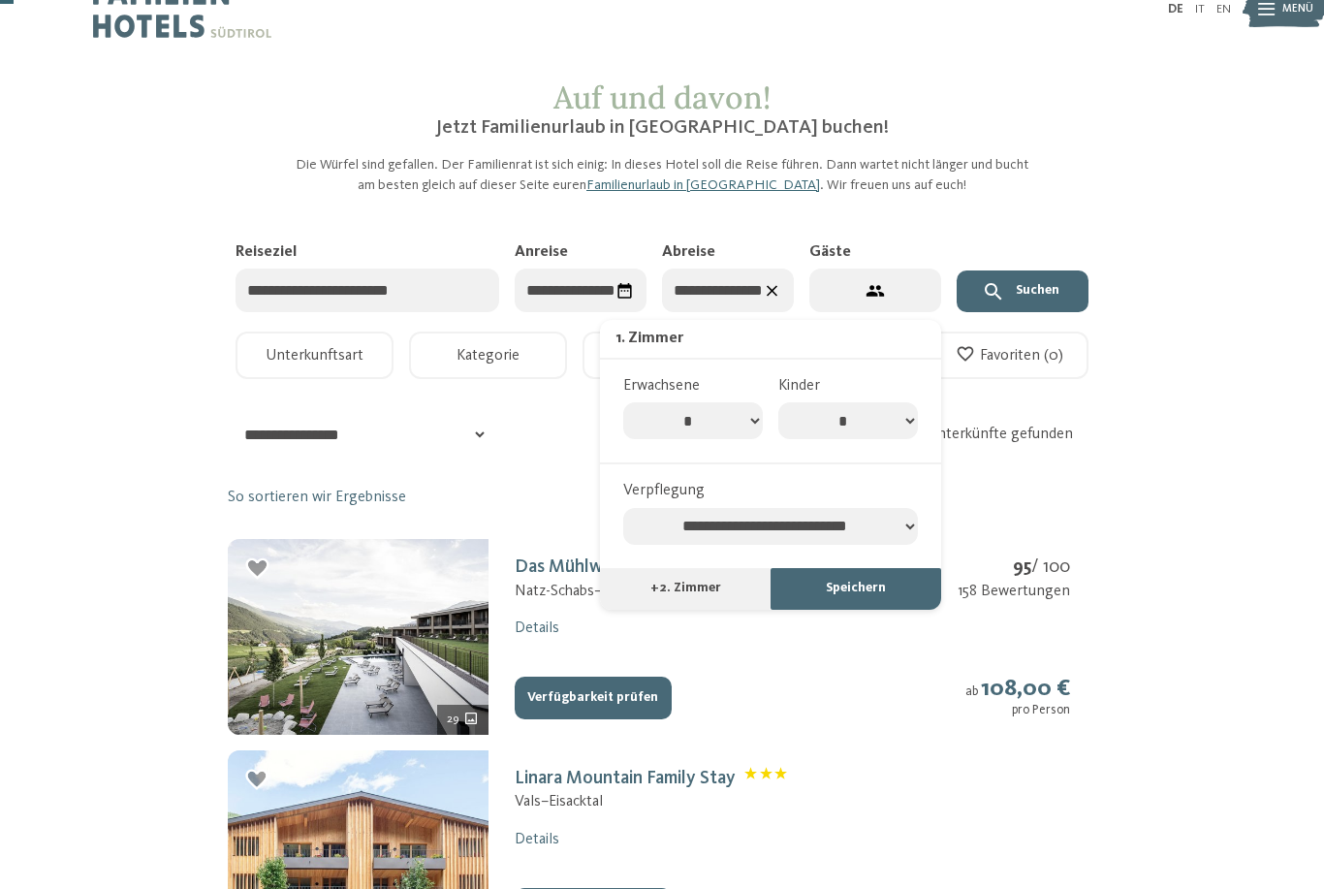
click at [908, 417] on select "* * * * * * * *" at bounding box center [848, 420] width 140 height 37
select select "*"
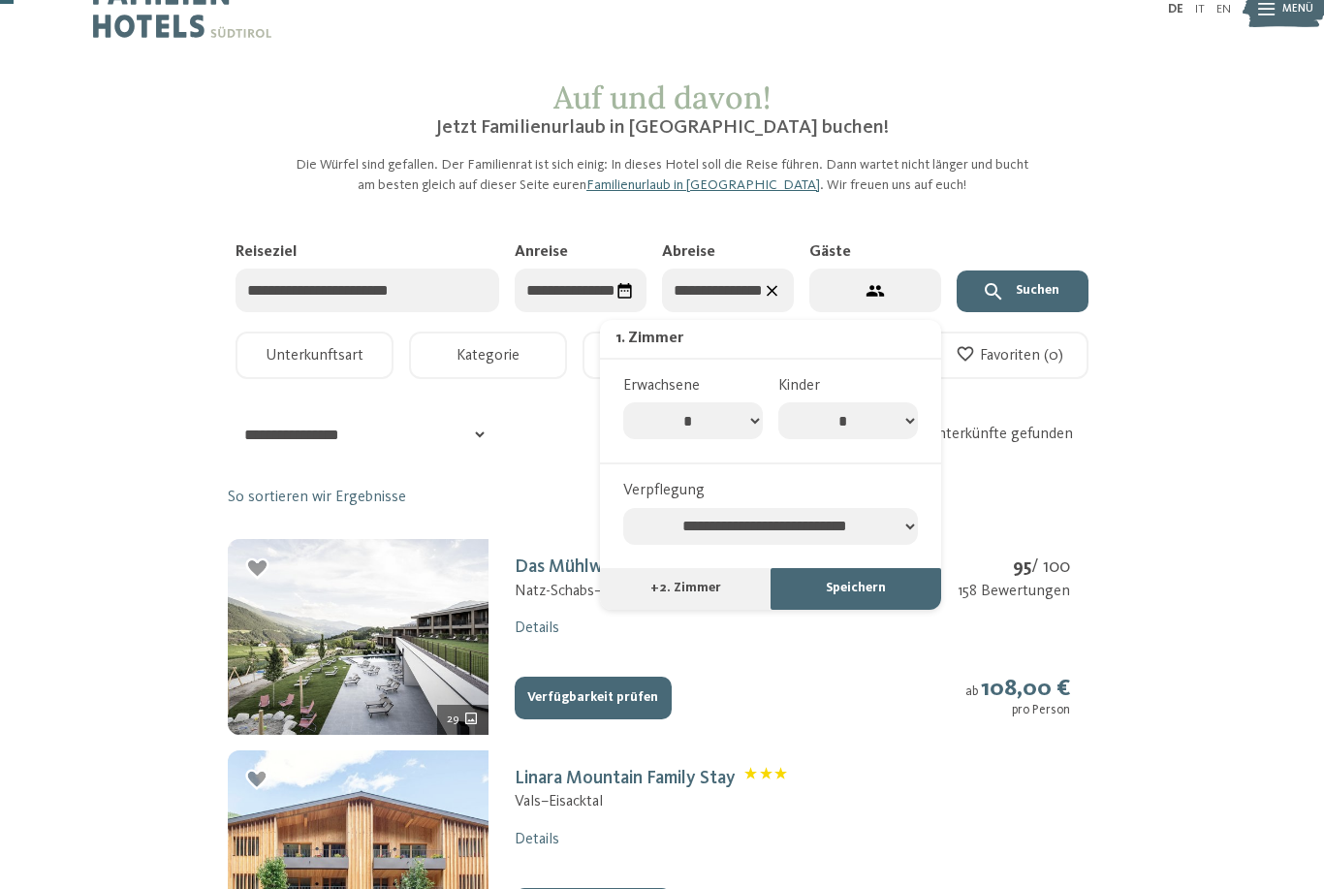
select select "*"
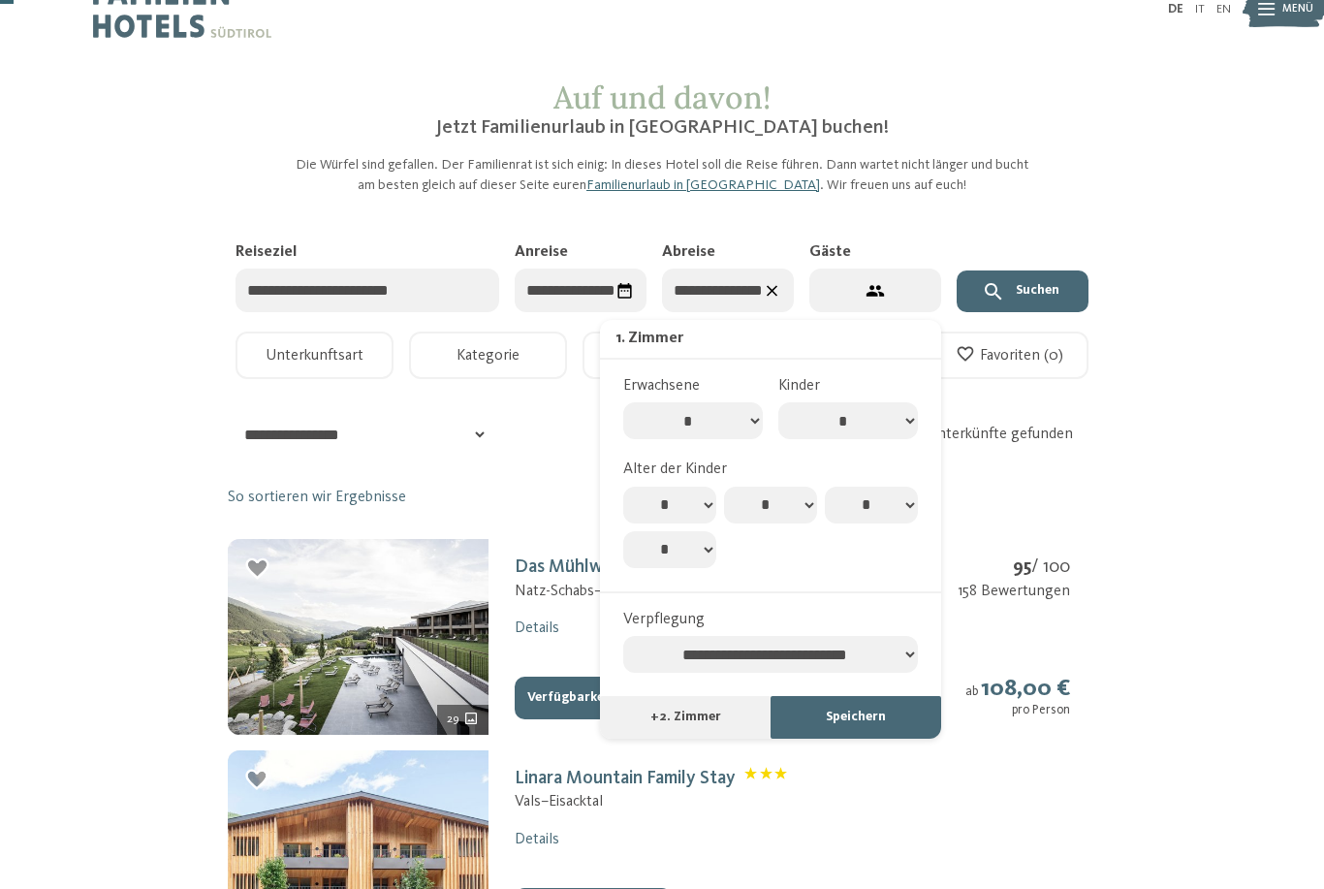
click at [914, 415] on select "* * * * * * * *" at bounding box center [848, 420] width 140 height 37
select select "*"
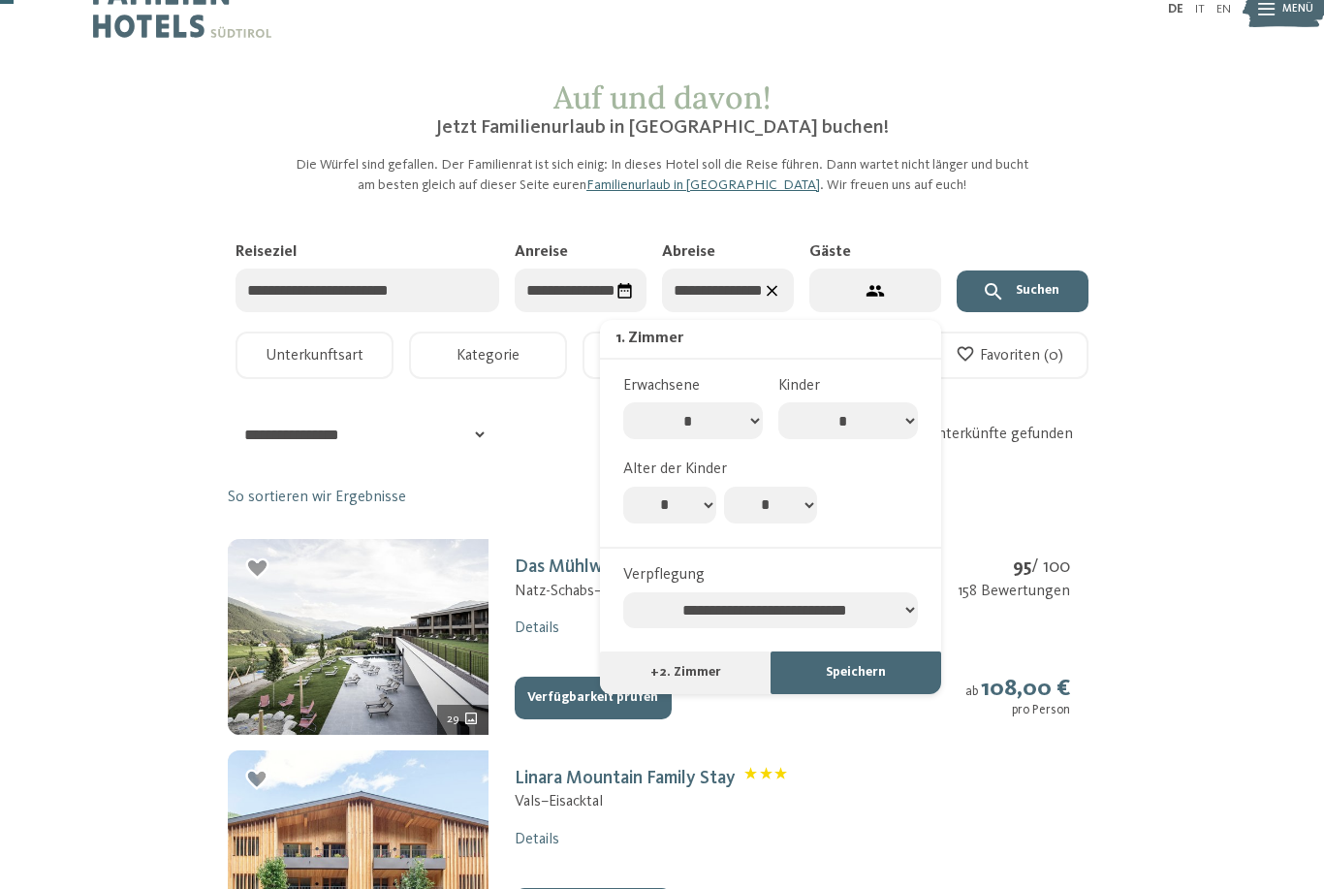
click at [697, 487] on select "* * * * * * * * * * ** ** ** ** ** ** ** **" at bounding box center [669, 505] width 93 height 37
select select "**"
click at [870, 653] on button "Speichern" at bounding box center [855, 672] width 171 height 43
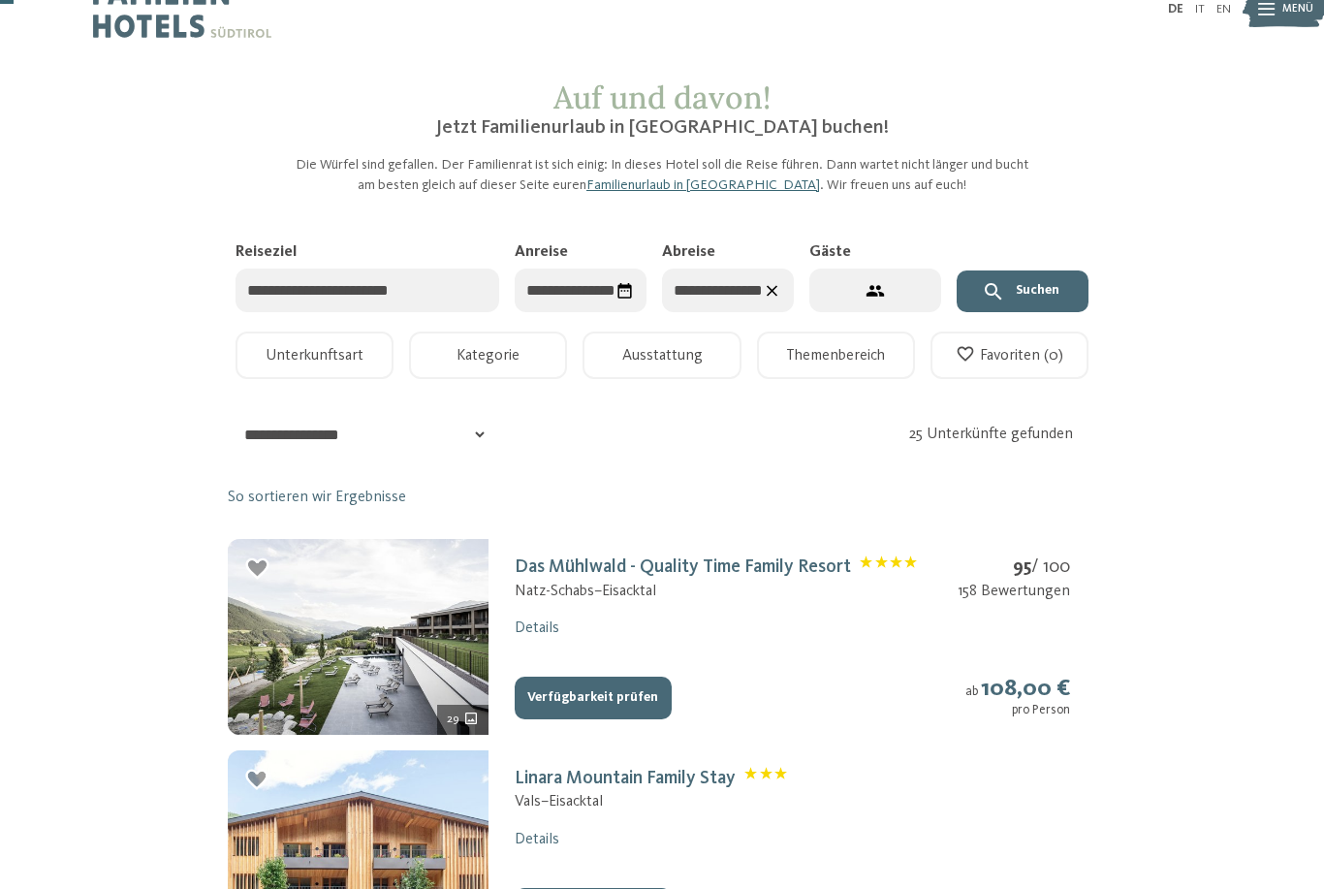
click at [1037, 302] on button "Suchen" at bounding box center [1023, 291] width 132 height 43
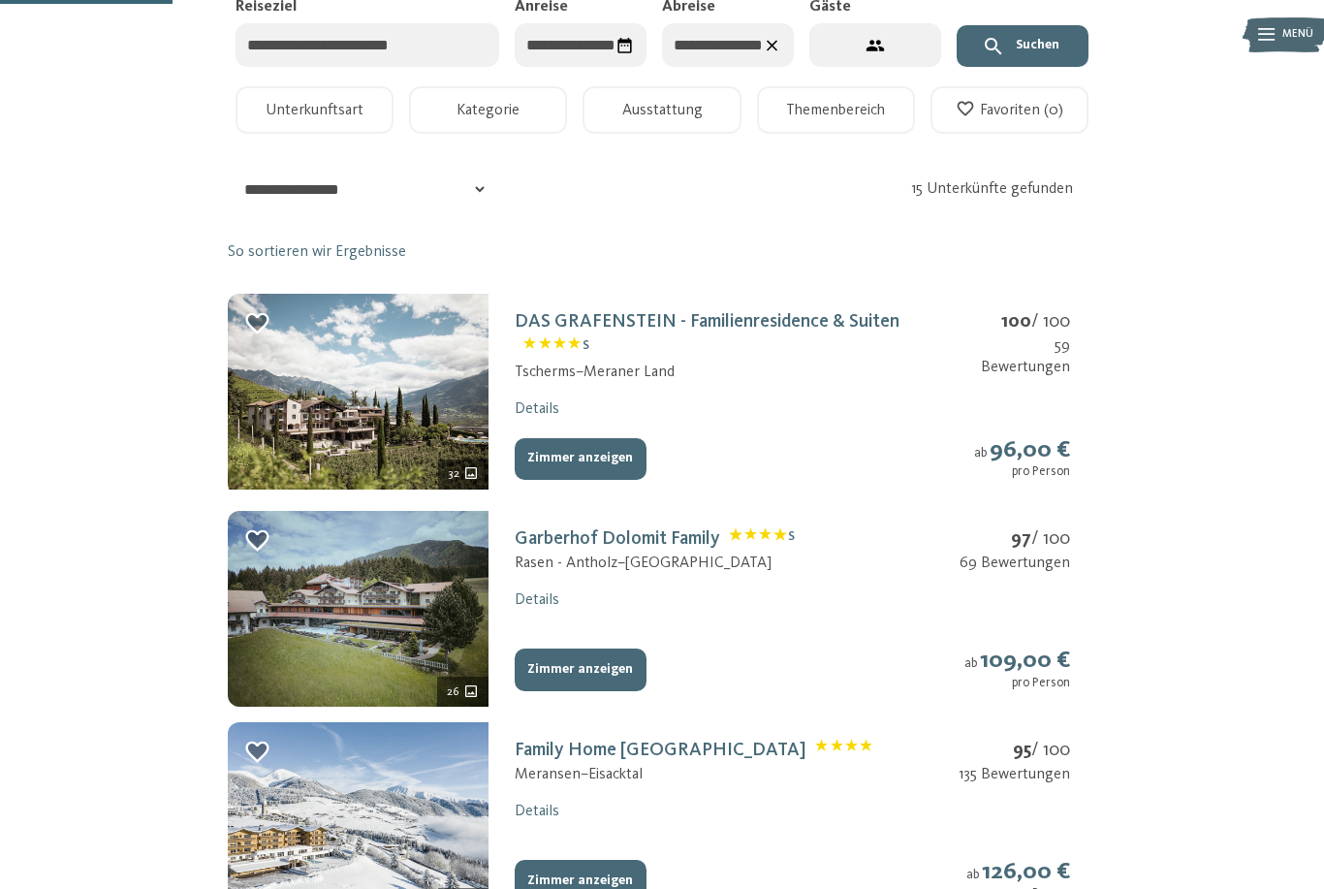
scroll to position [379, 0]
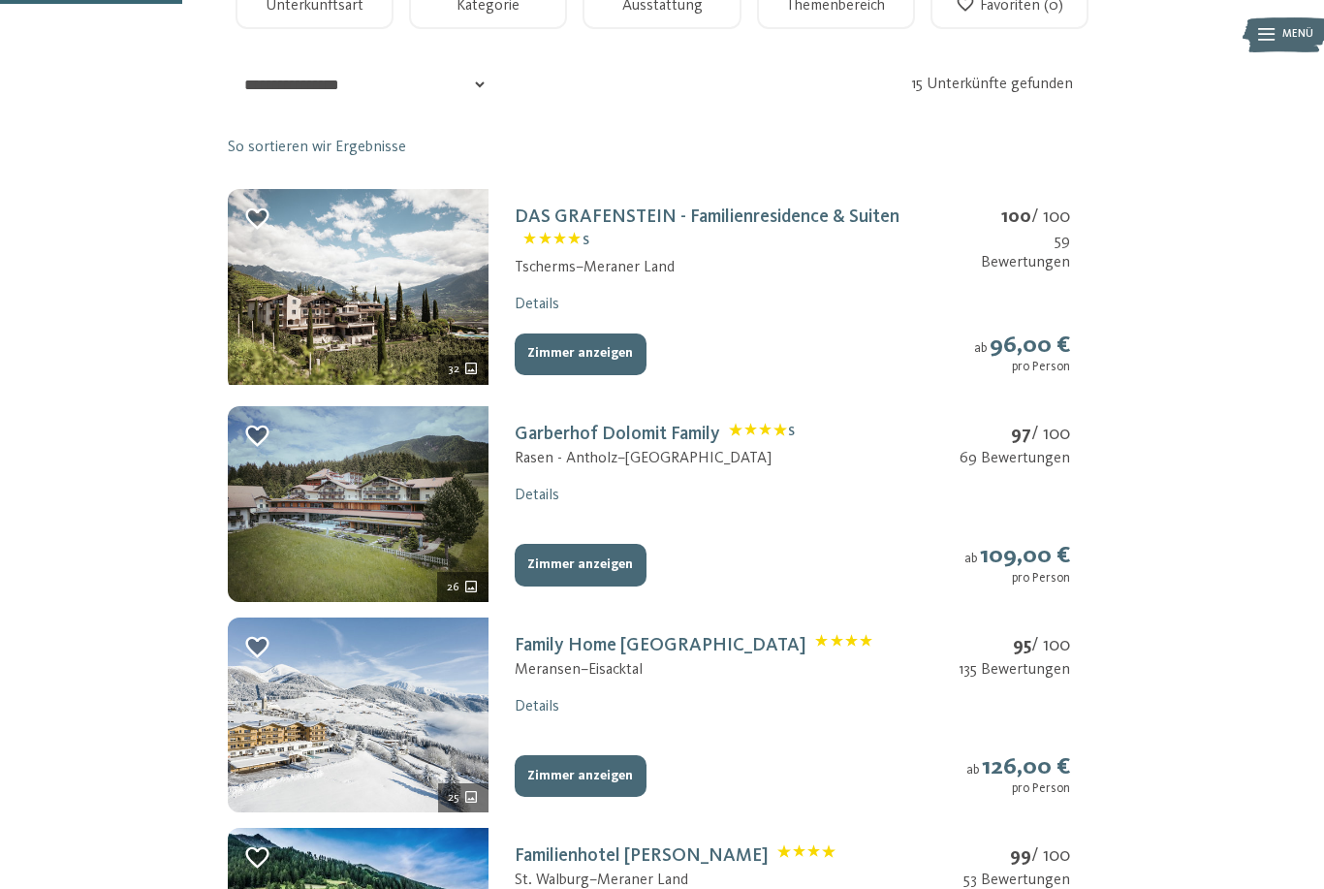
click at [475, 85] on select "**********" at bounding box center [359, 85] width 258 height 38
select select "*"
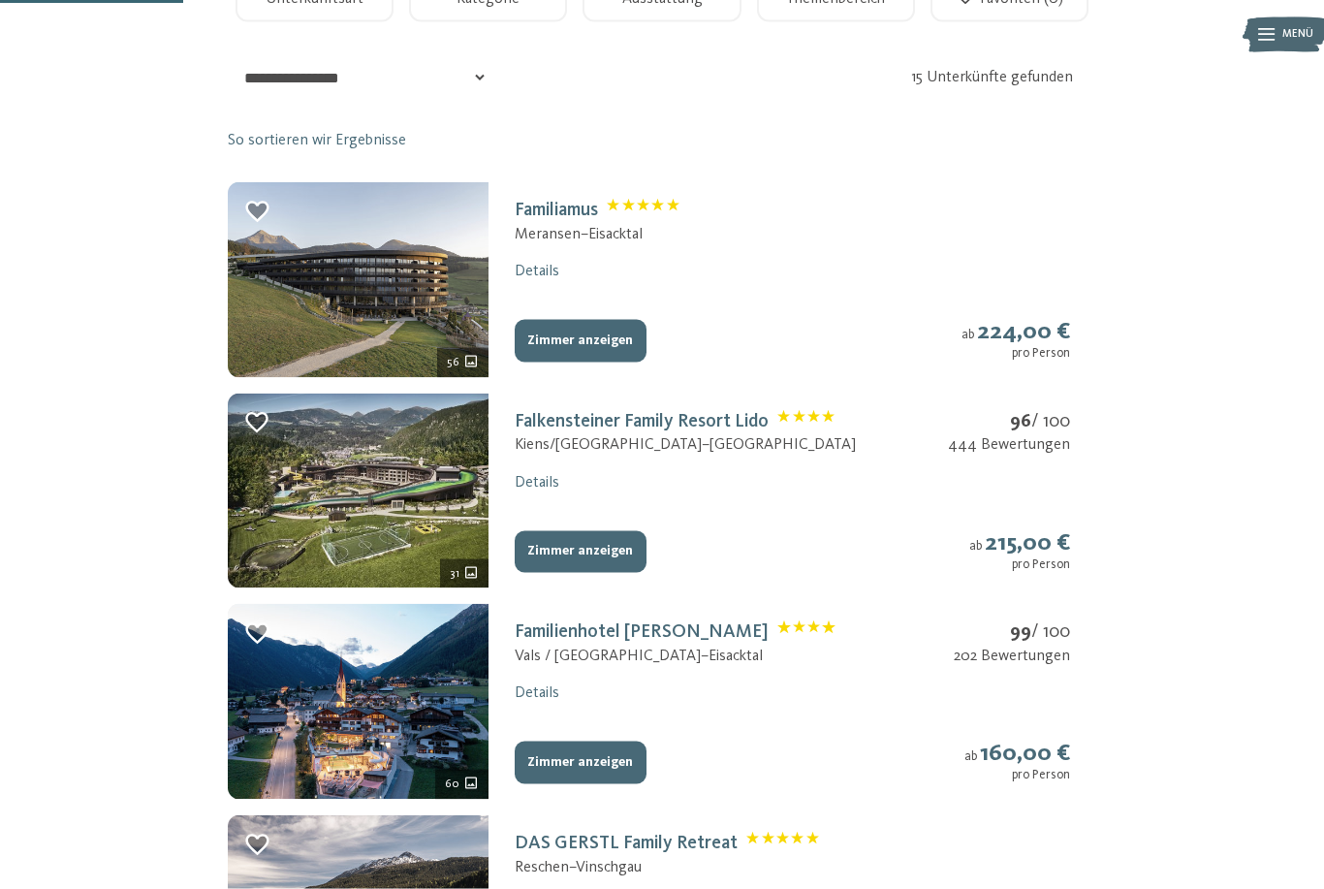
scroll to position [387, 0]
click at [573, 536] on button "Zimmer anzeigen" at bounding box center [581, 551] width 132 height 43
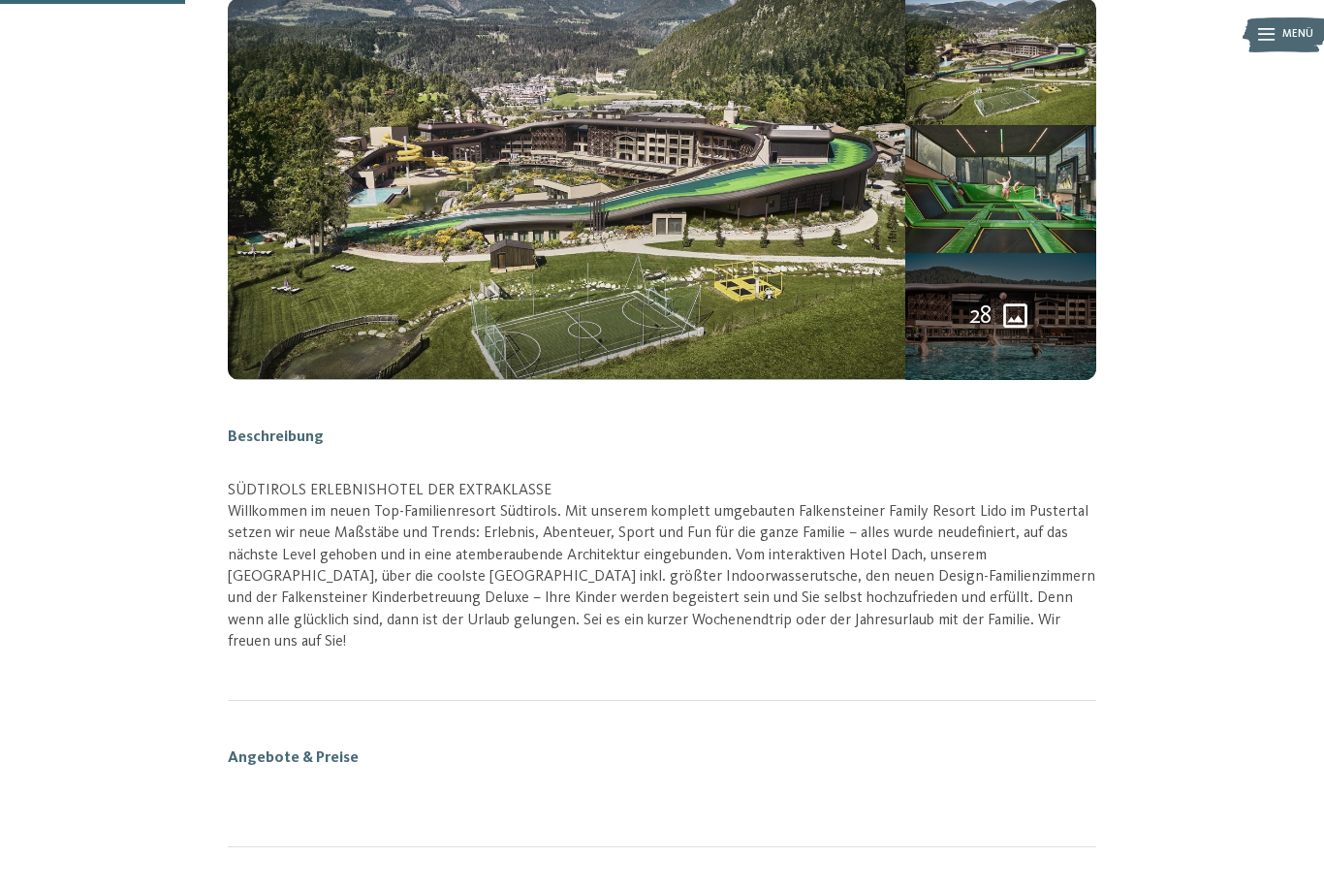
scroll to position [254, 0]
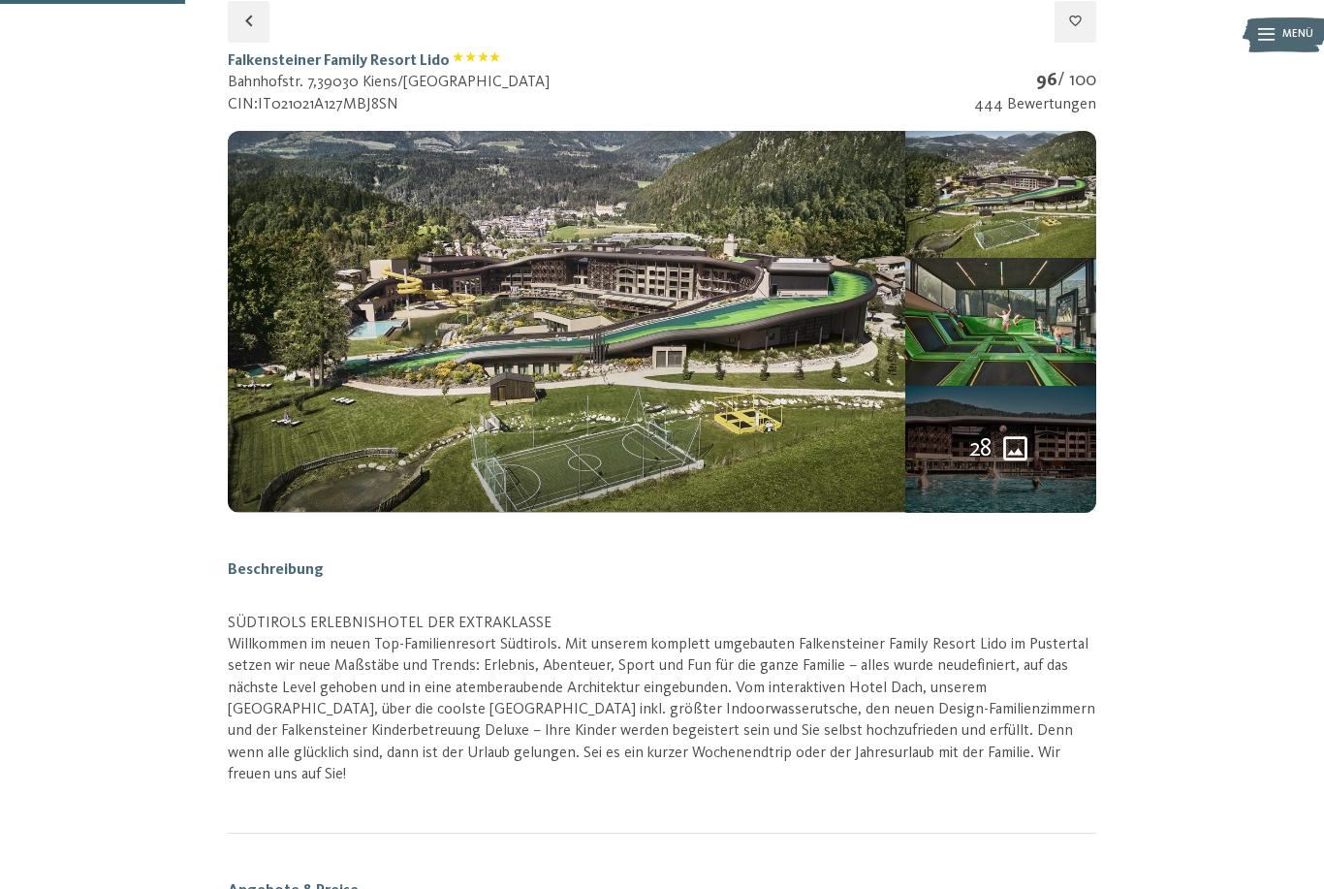
select select "**"
select select "*"
select select "**********"
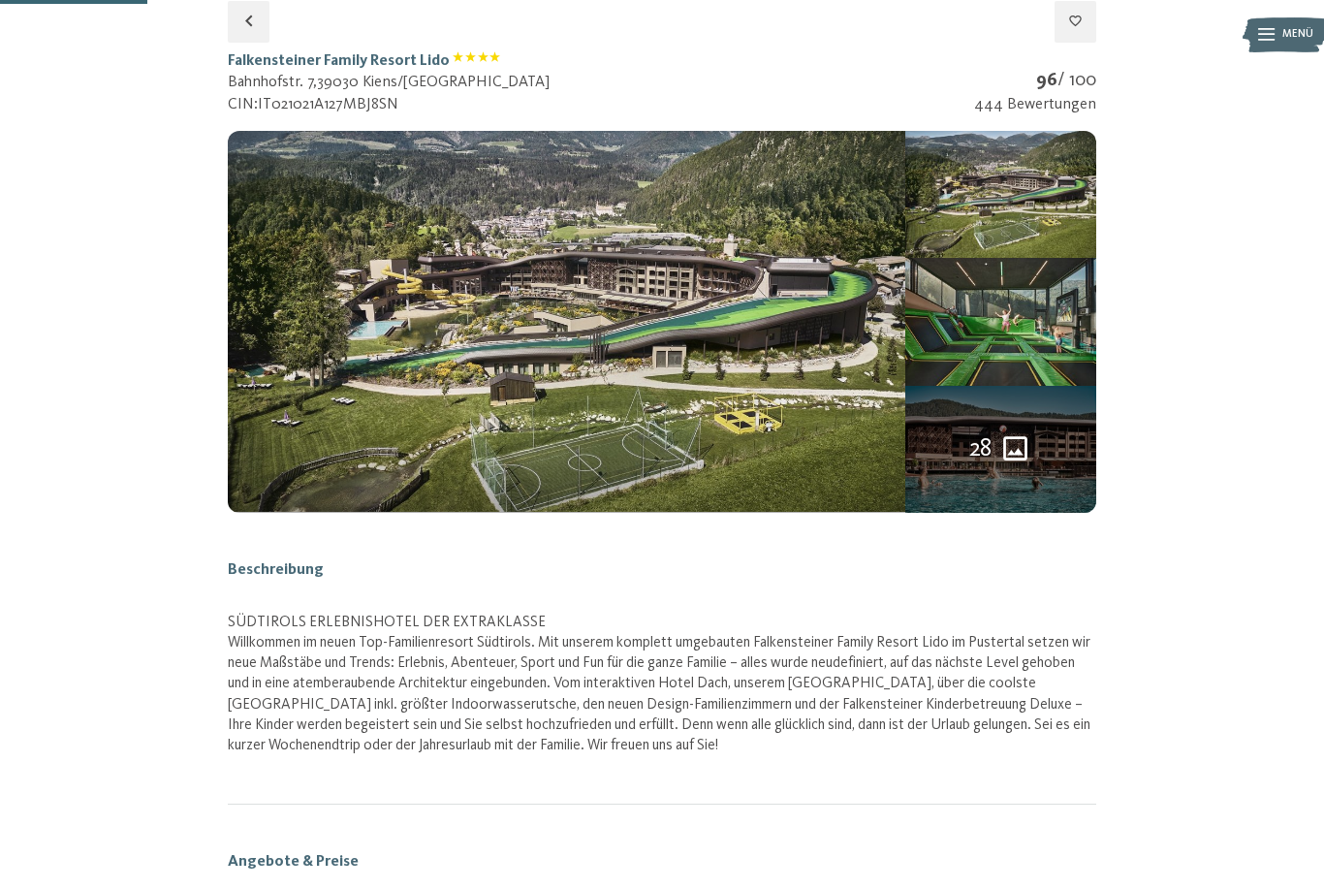
select select "**********"
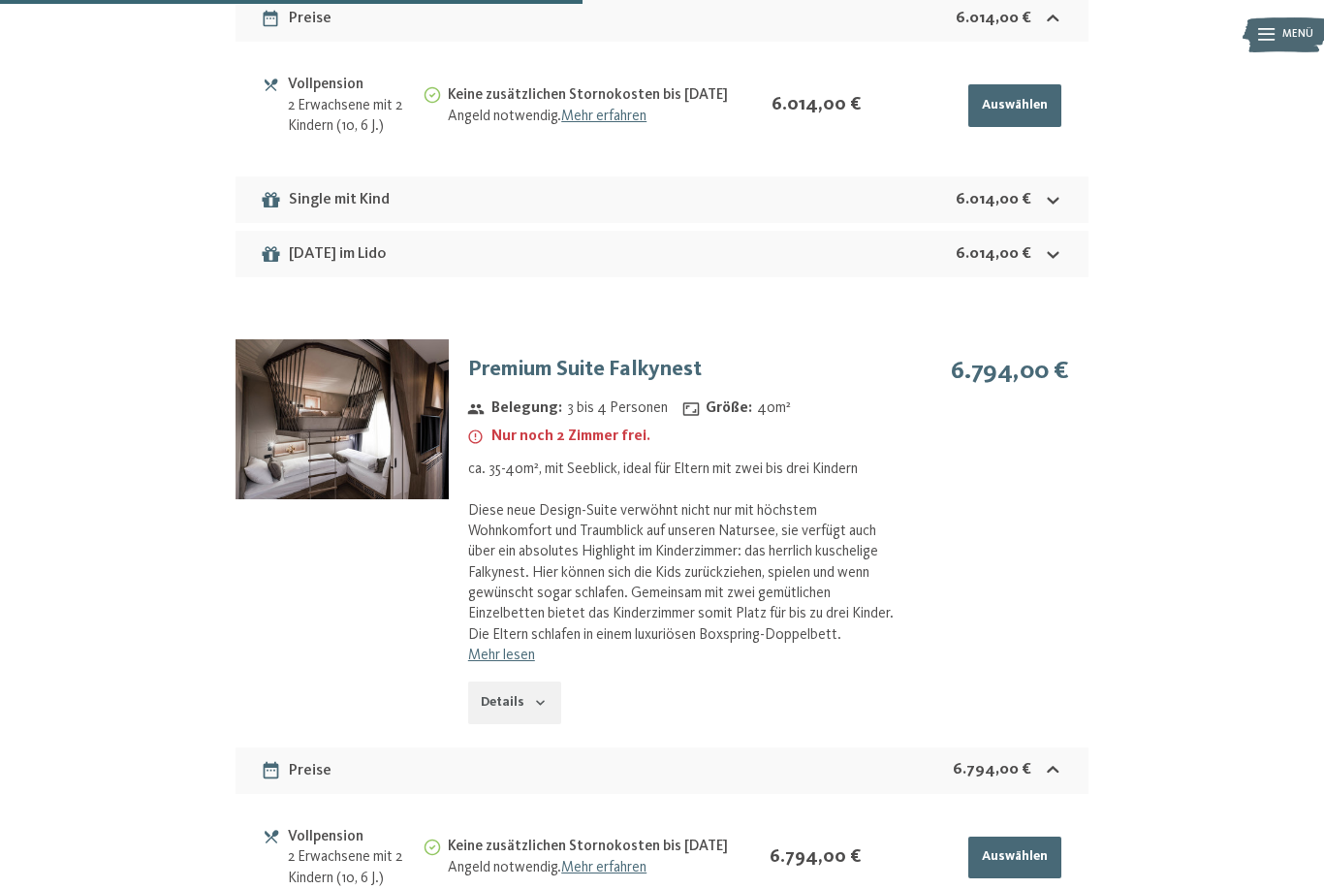
scroll to position [1815, 0]
